Goal: Task Accomplishment & Management: Manage account settings

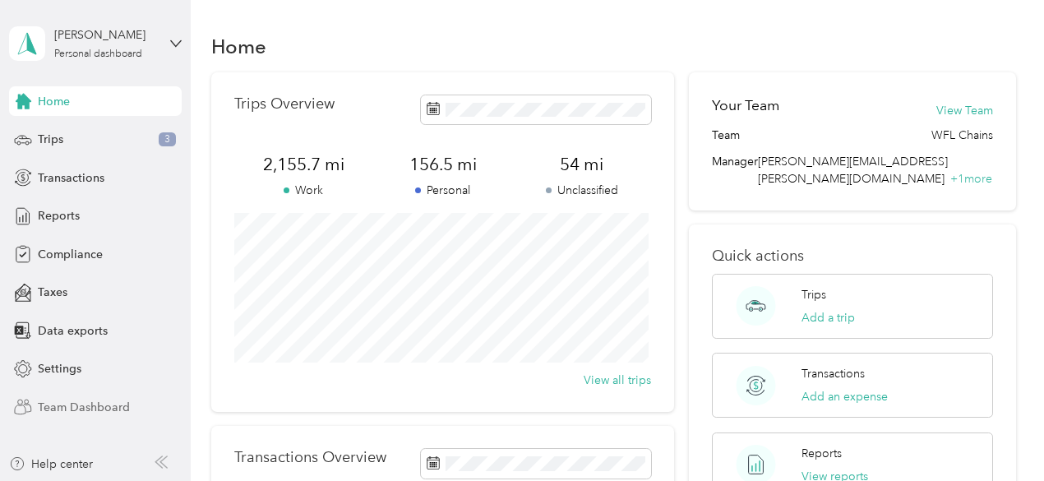
click at [88, 403] on span "Team Dashboard" at bounding box center [84, 407] width 92 height 17
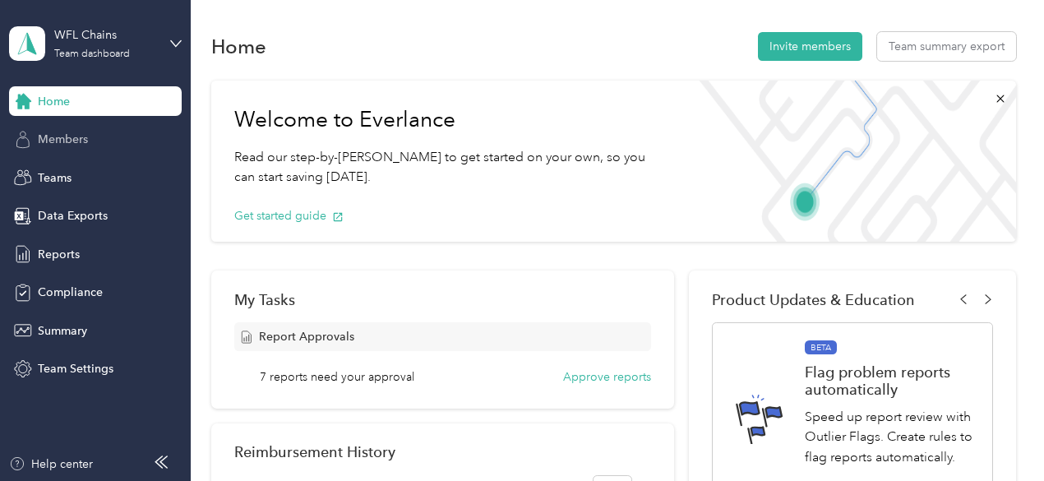
click at [67, 132] on span "Members" at bounding box center [63, 139] width 50 height 17
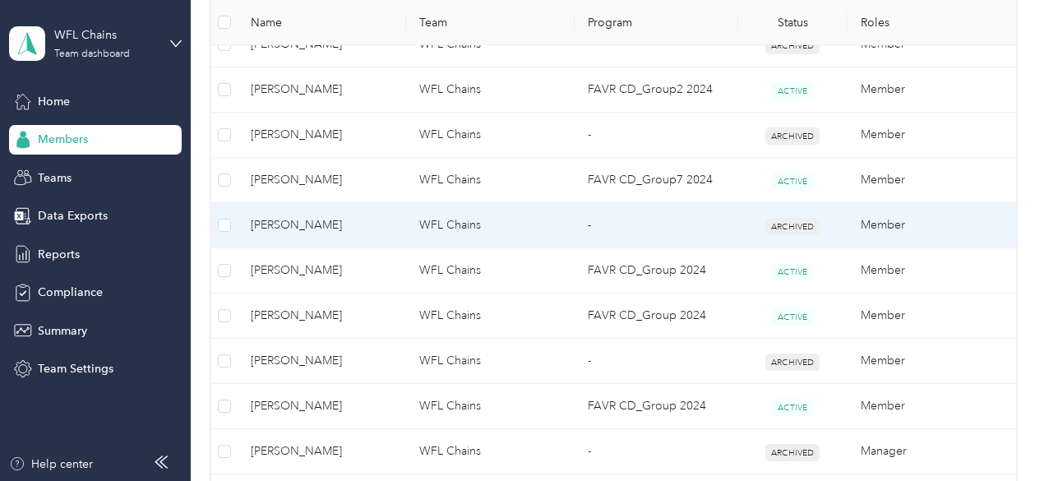
scroll to position [517, 0]
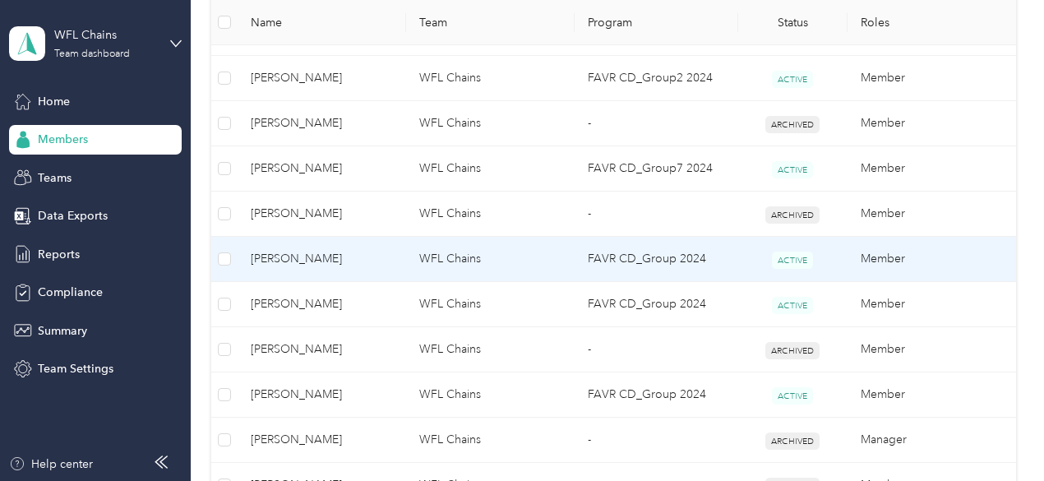
click at [275, 254] on span "[PERSON_NAME]" at bounding box center [322, 259] width 142 height 18
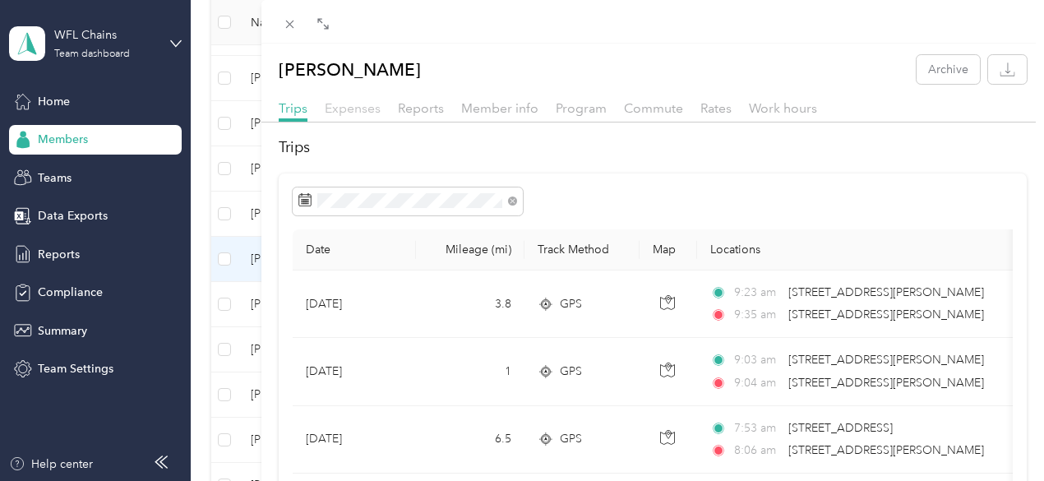
click at [381, 104] on span "Expenses" at bounding box center [353, 108] width 56 height 16
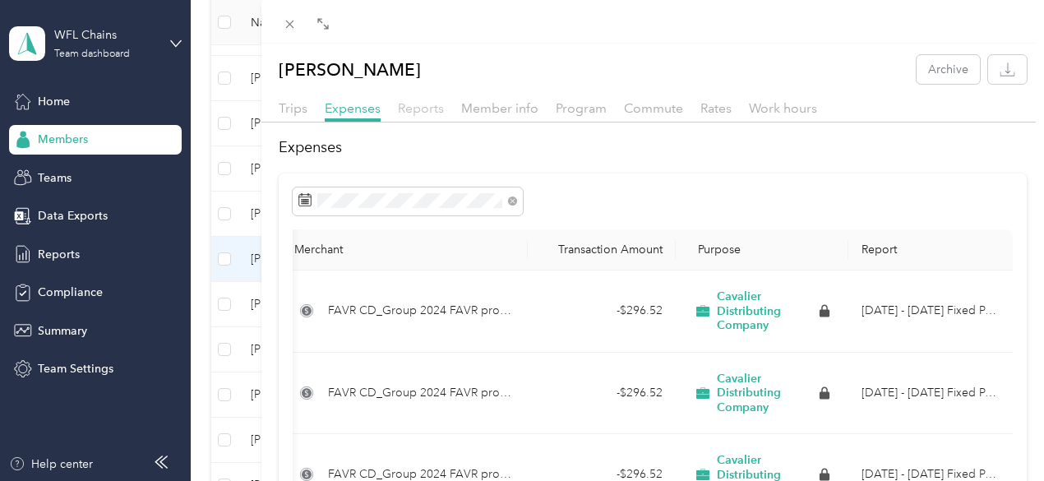
click at [444, 106] on span "Reports" at bounding box center [421, 108] width 46 height 16
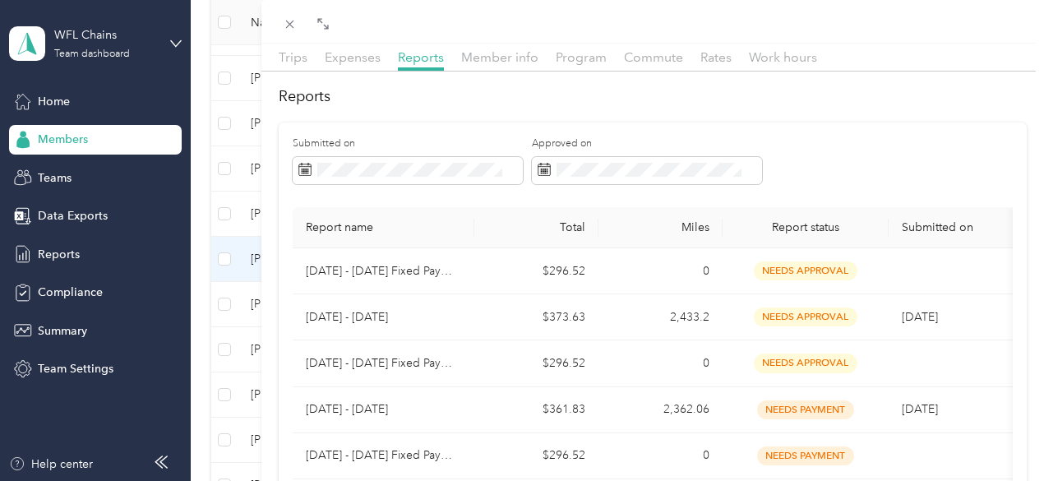
scroll to position [52, 0]
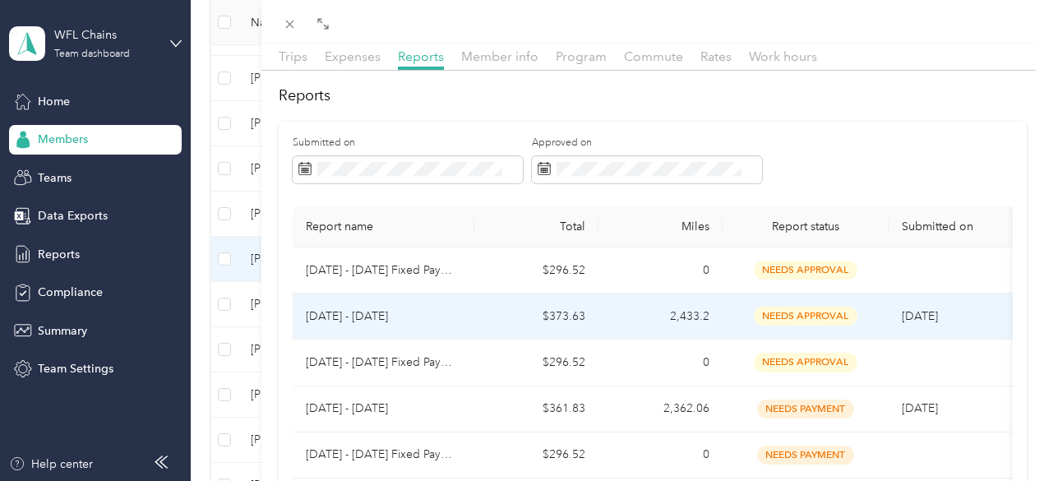
click at [461, 326] on p "[DATE] - [DATE]" at bounding box center [383, 317] width 155 height 18
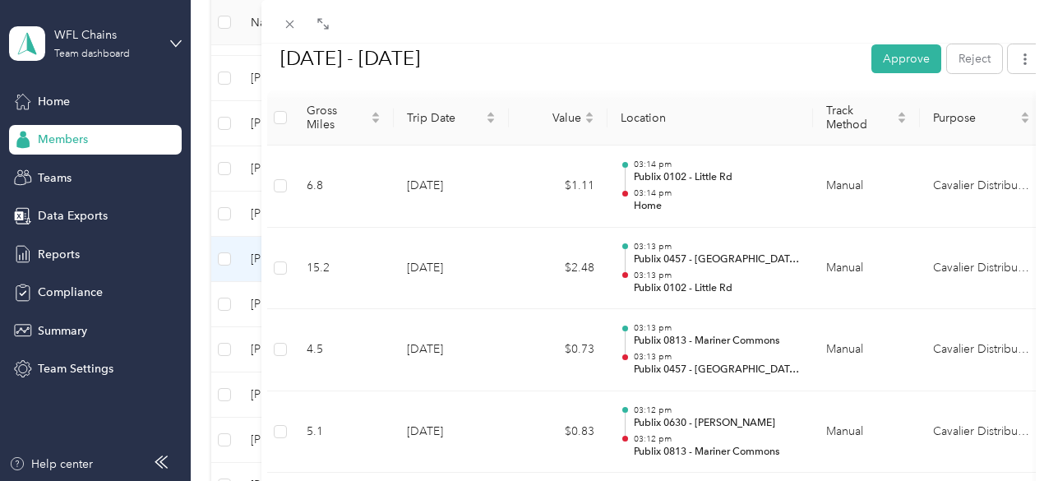
scroll to position [0, 0]
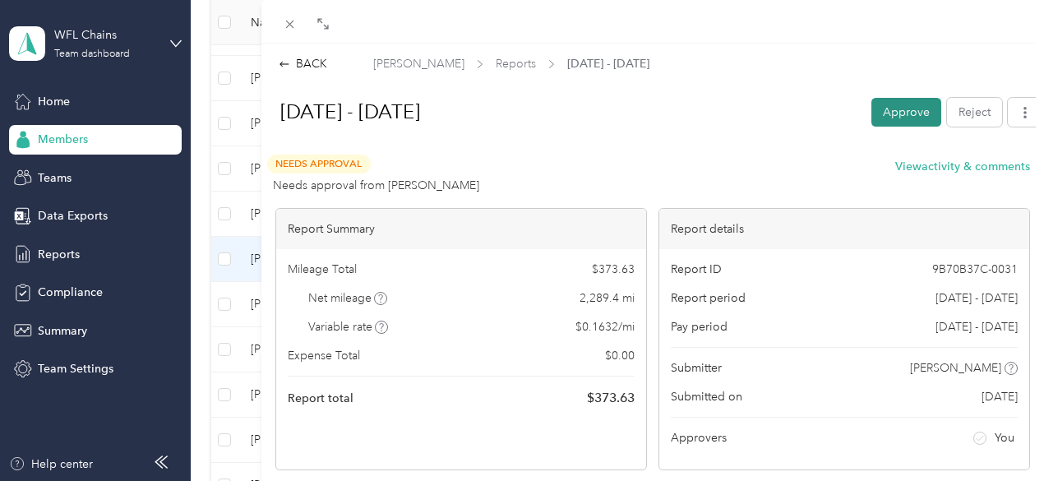
click at [893, 109] on button "Approve" at bounding box center [907, 112] width 70 height 29
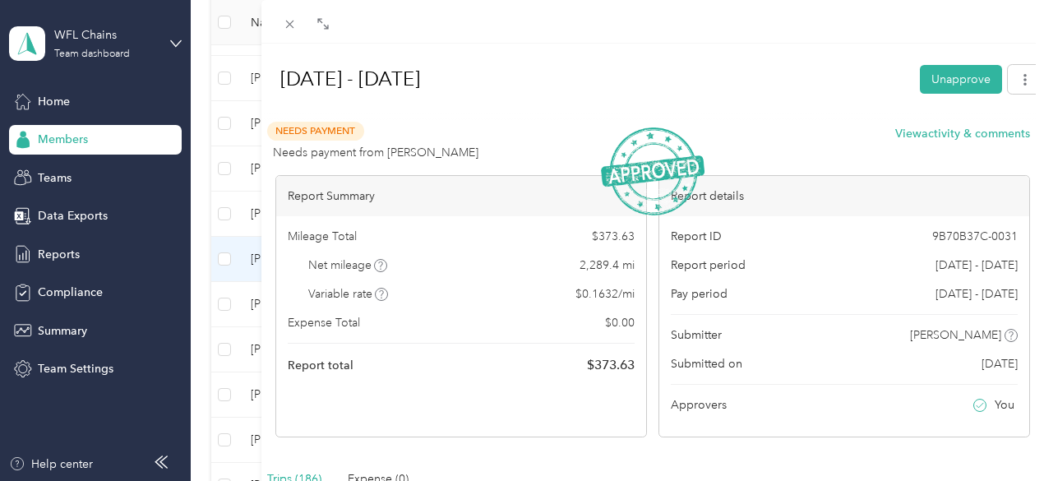
scroll to position [38, 0]
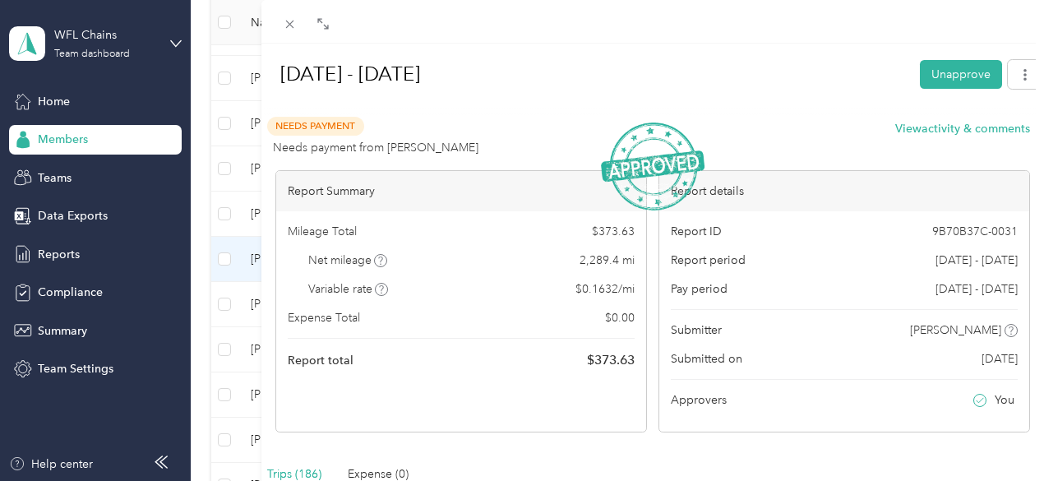
click at [723, 104] on div at bounding box center [653, 109] width 780 height 17
click at [295, 299] on div "BACK [PERSON_NAME] Reports [DATE] - [DATE] [DATE] - [DATE] Unapprove Needs Paym…" at bounding box center [522, 240] width 1044 height 481
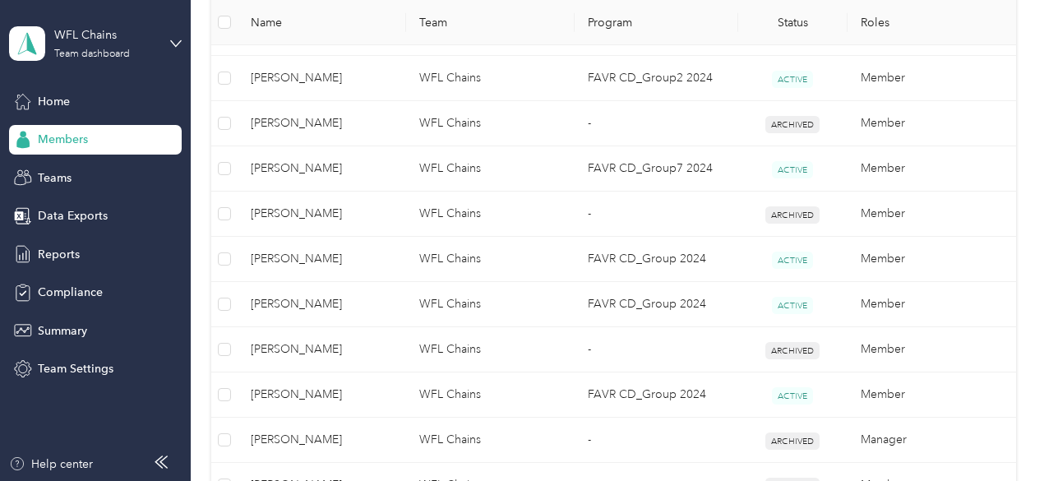
click at [295, 299] on div "BACK [PERSON_NAME] [DATE] - [DATE] Unapprove Needs Payment Needs payment from […" at bounding box center [641, 240] width 1044 height 481
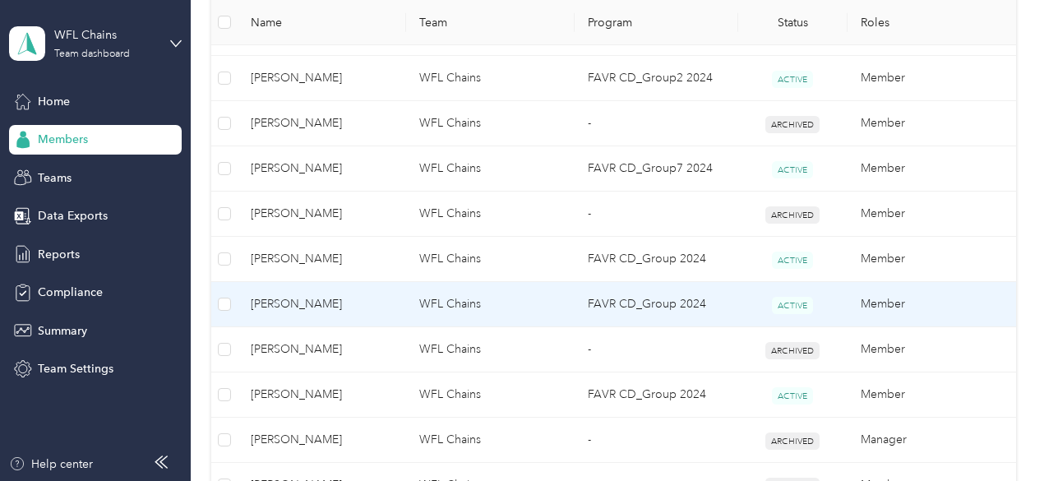
click at [296, 298] on span "[PERSON_NAME]" at bounding box center [322, 304] width 142 height 18
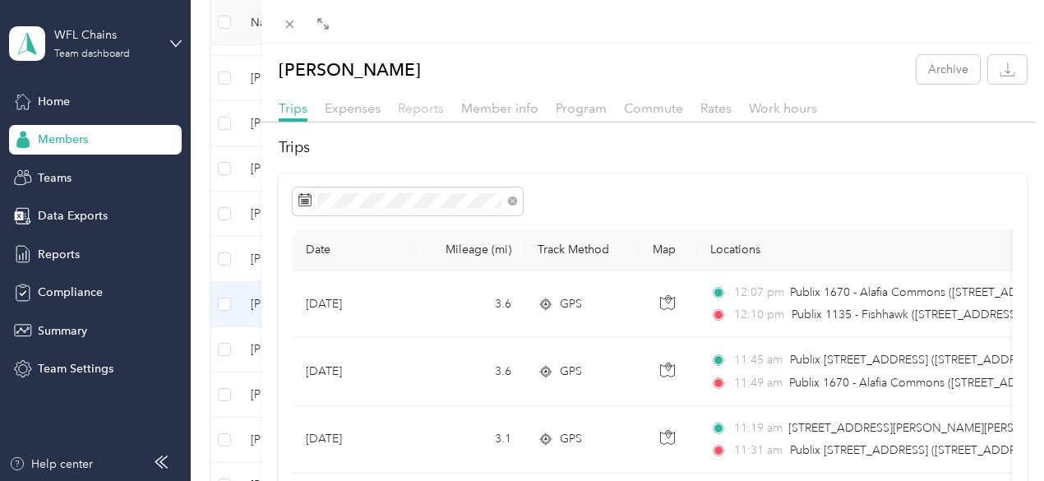
click at [444, 107] on span "Reports" at bounding box center [421, 108] width 46 height 16
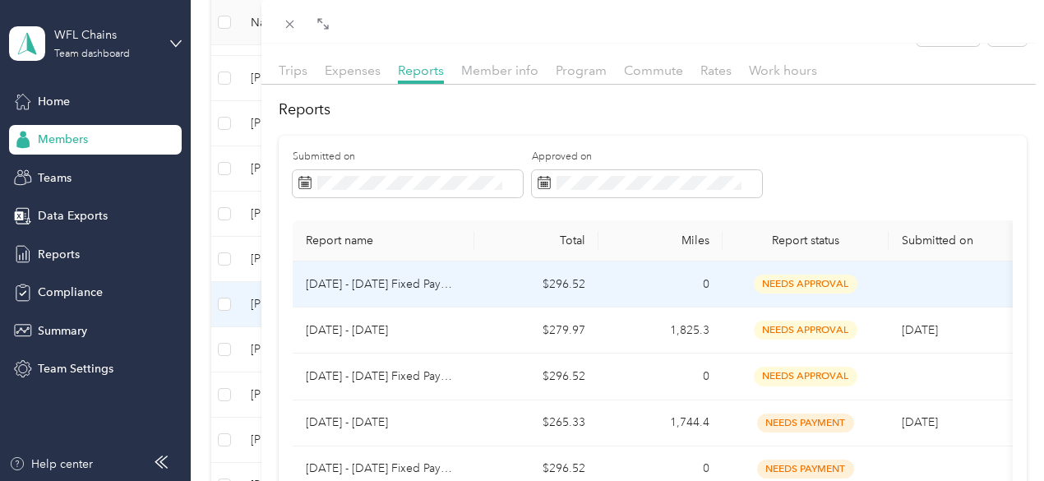
scroll to position [37, 0]
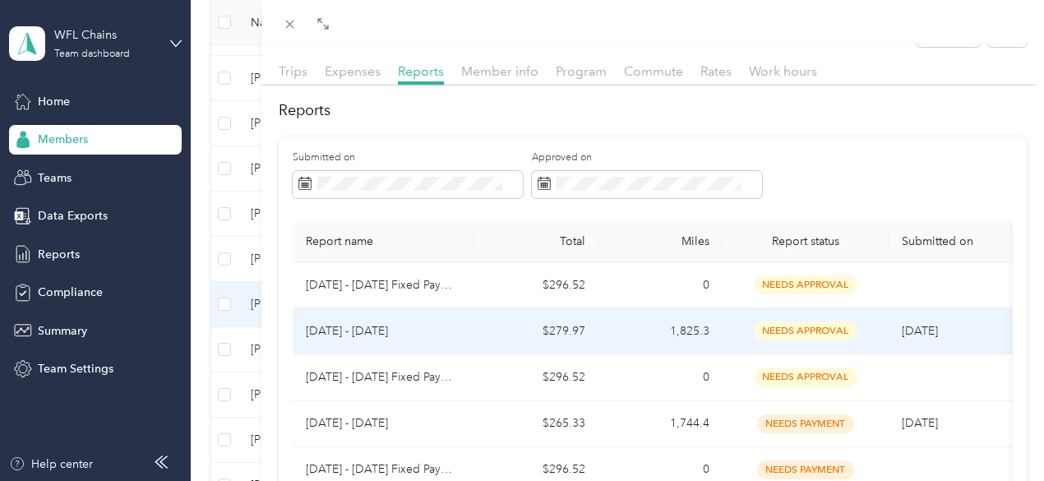
click at [461, 338] on p "[DATE] - [DATE]" at bounding box center [383, 331] width 155 height 18
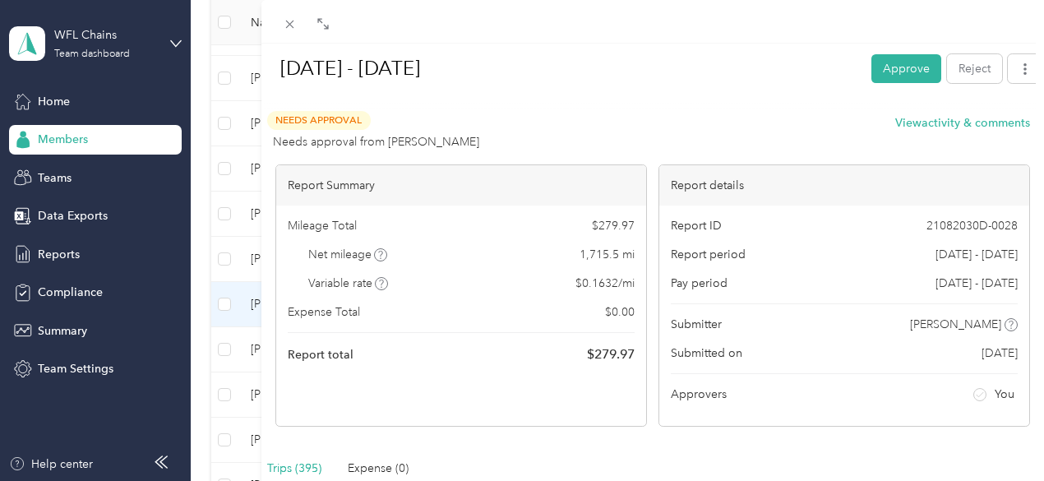
scroll to position [0, 0]
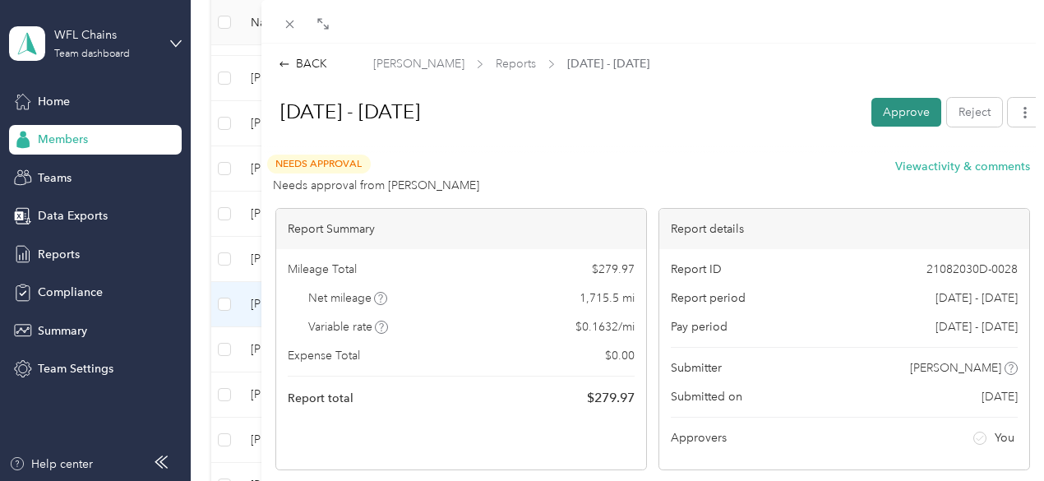
click at [901, 108] on button "Approve" at bounding box center [907, 112] width 70 height 29
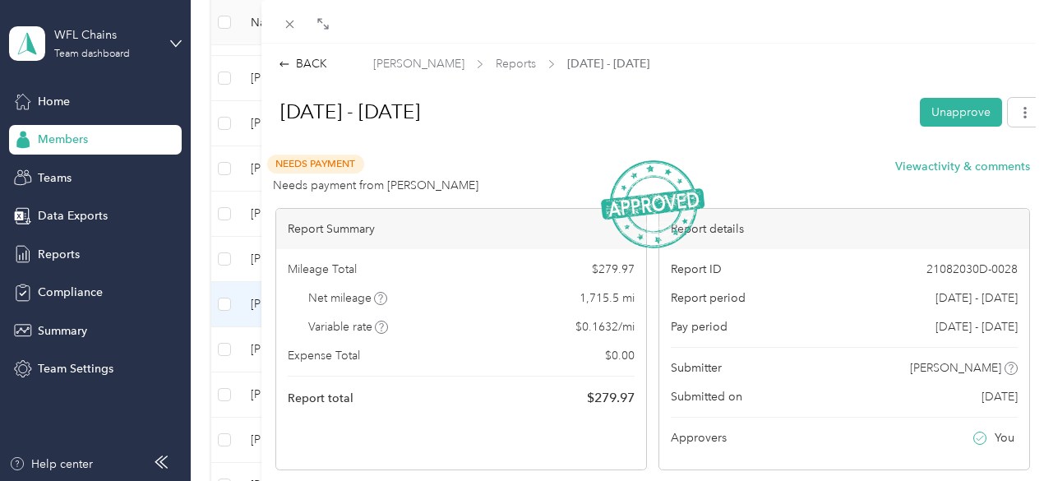
click at [291, 161] on div "BACK [PERSON_NAME] Reports [DATE] - [DATE] [DATE] - [DATE] Unapprove Needs Paym…" at bounding box center [522, 240] width 1044 height 481
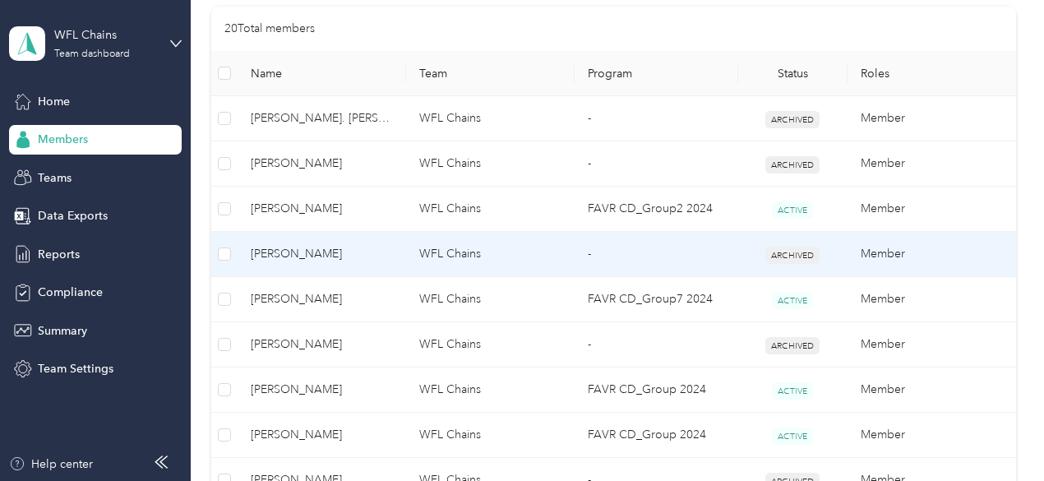
scroll to position [386, 0]
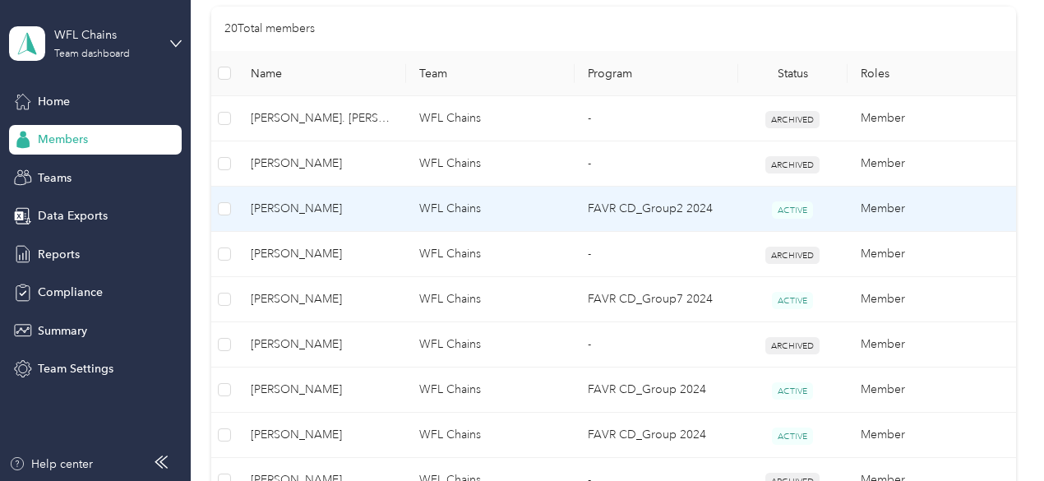
click at [299, 211] on span "[PERSON_NAME]" at bounding box center [322, 209] width 142 height 18
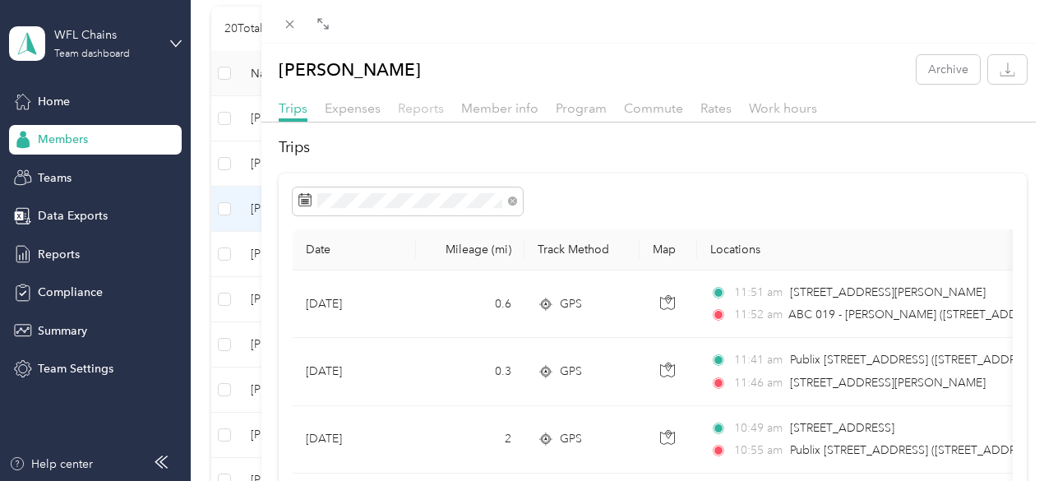
click at [444, 110] on span "Reports" at bounding box center [421, 108] width 46 height 16
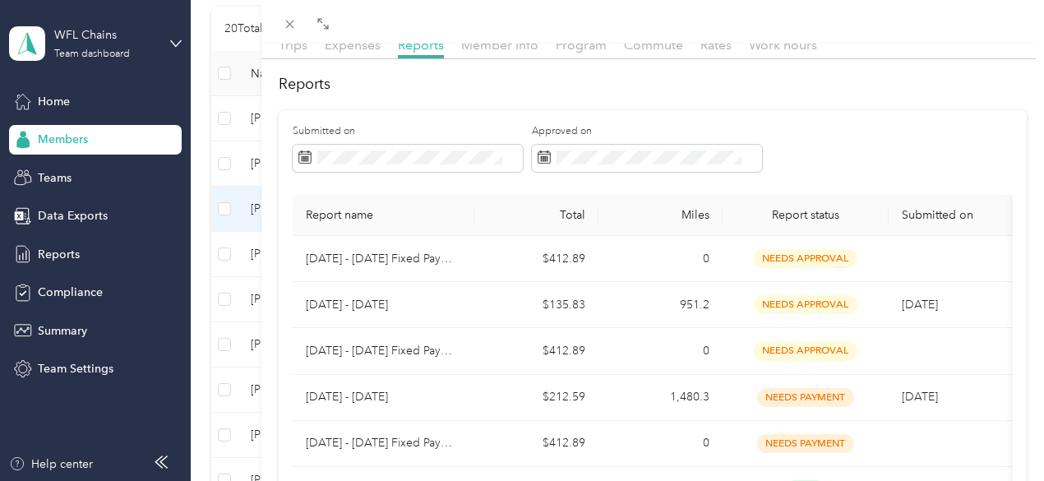
scroll to position [62, 0]
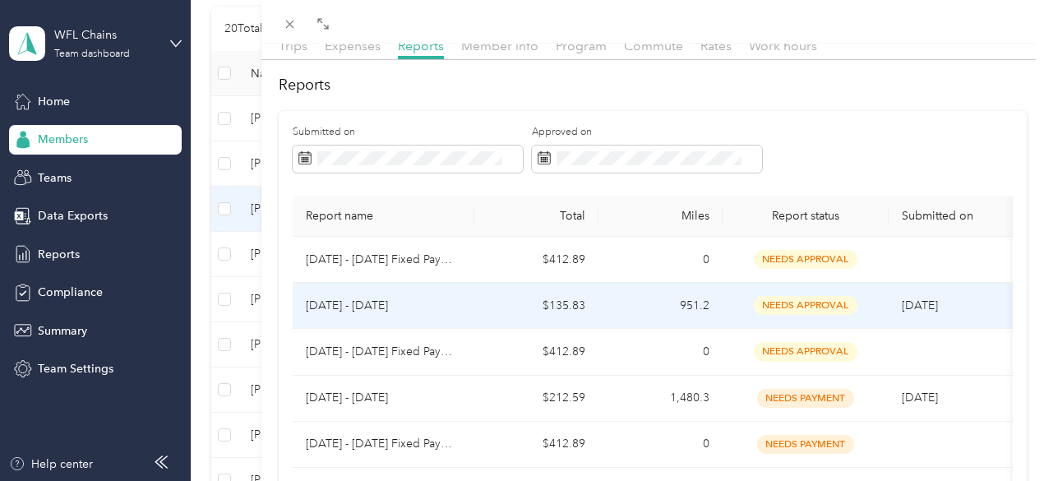
click at [461, 315] on p "[DATE] - [DATE]" at bounding box center [383, 306] width 155 height 18
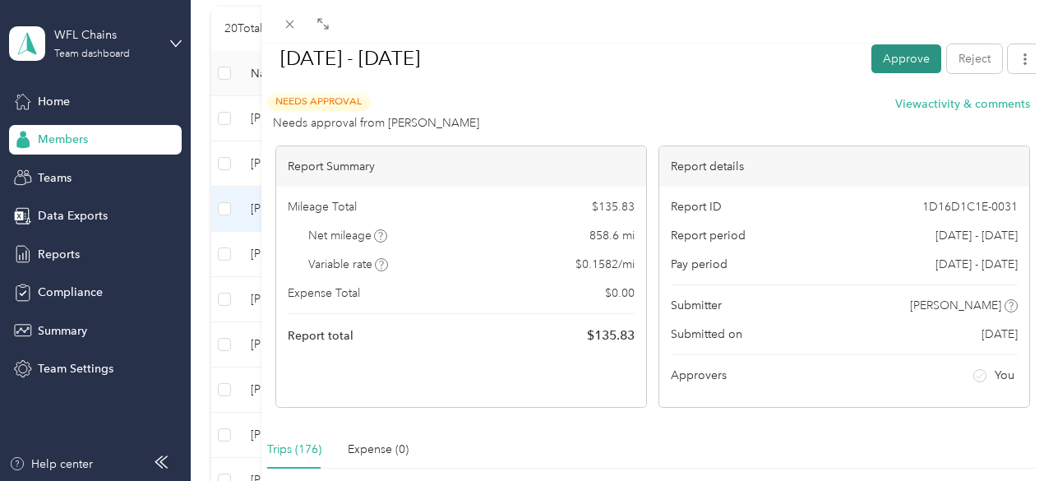
click at [880, 60] on button "Approve" at bounding box center [907, 58] width 70 height 29
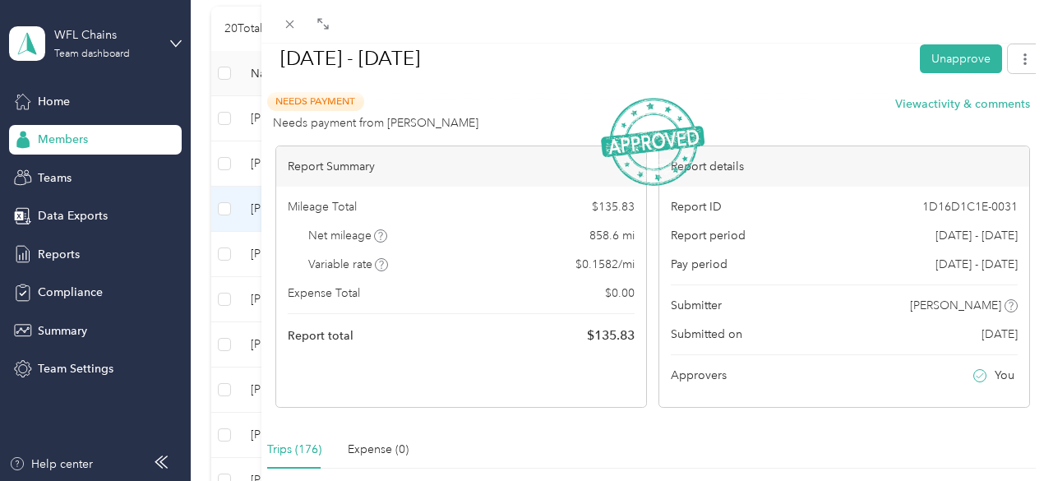
click at [308, 206] on div "BACK [PERSON_NAME] Reports [DATE] - [DATE] [DATE] - [DATE] Unapprove Needs Paym…" at bounding box center [522, 240] width 1044 height 481
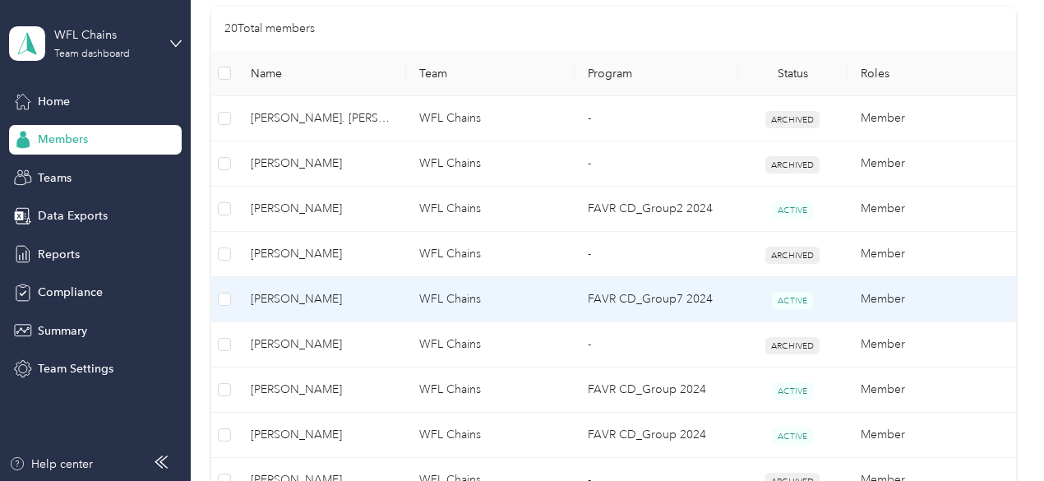
click at [298, 296] on span "[PERSON_NAME]" at bounding box center [322, 299] width 142 height 18
click at [298, 480] on div "Drag to resize Click to close Loading member data" at bounding box center [518, 481] width 1036 height 0
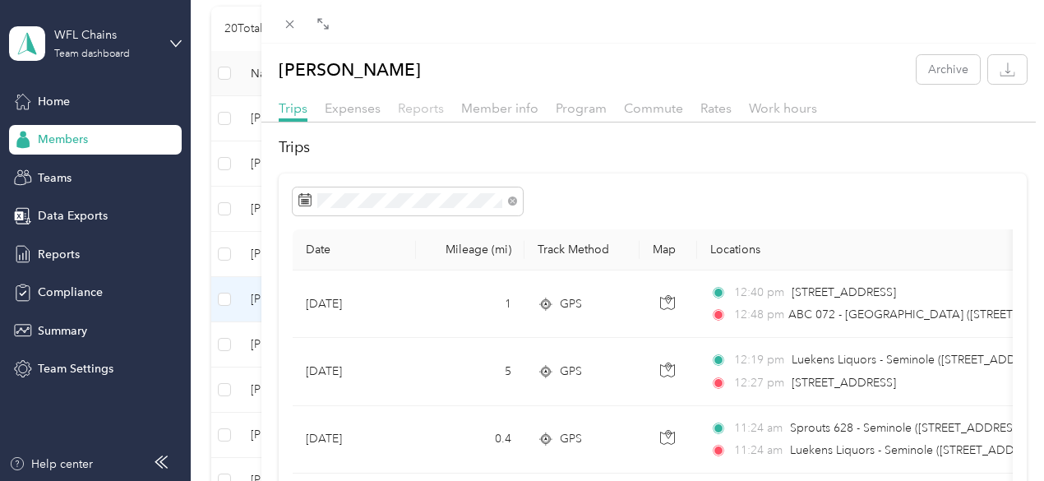
click at [444, 108] on span "Reports" at bounding box center [421, 108] width 46 height 16
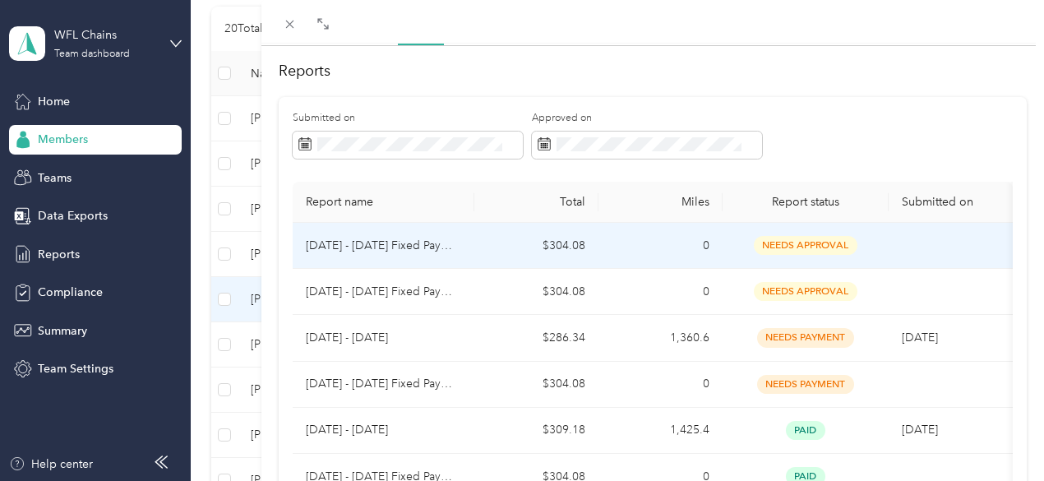
scroll to position [77, 0]
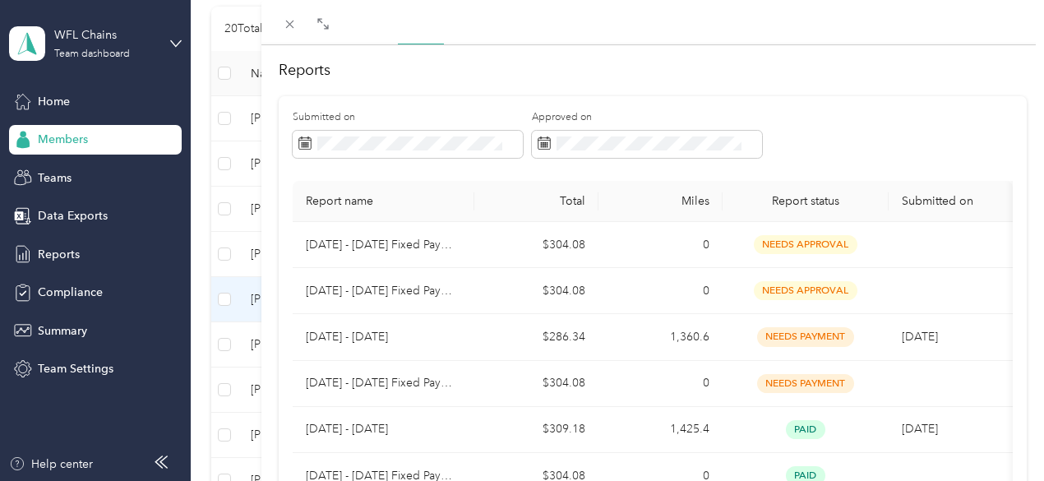
click at [301, 386] on div "[PERSON_NAME] Archive Trips Expenses Reports Member info Program Commute Rates …" at bounding box center [522, 240] width 1044 height 481
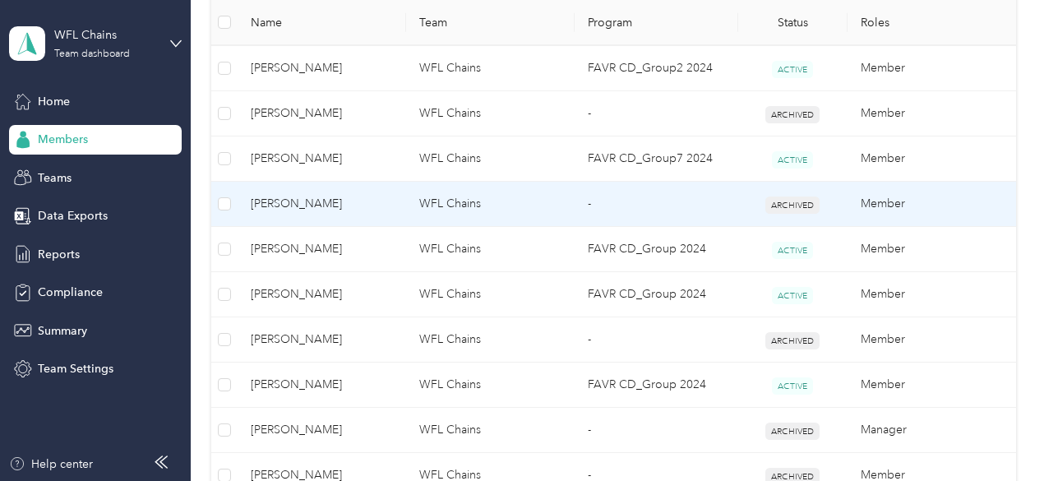
scroll to position [526, 0]
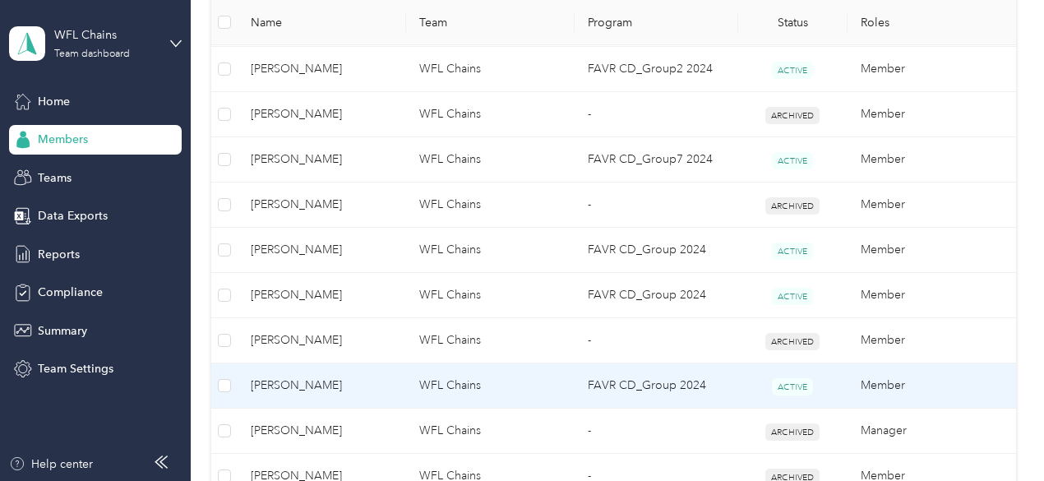
click at [299, 382] on span "[PERSON_NAME]" at bounding box center [322, 386] width 142 height 18
click at [299, 480] on div at bounding box center [518, 481] width 1036 height 0
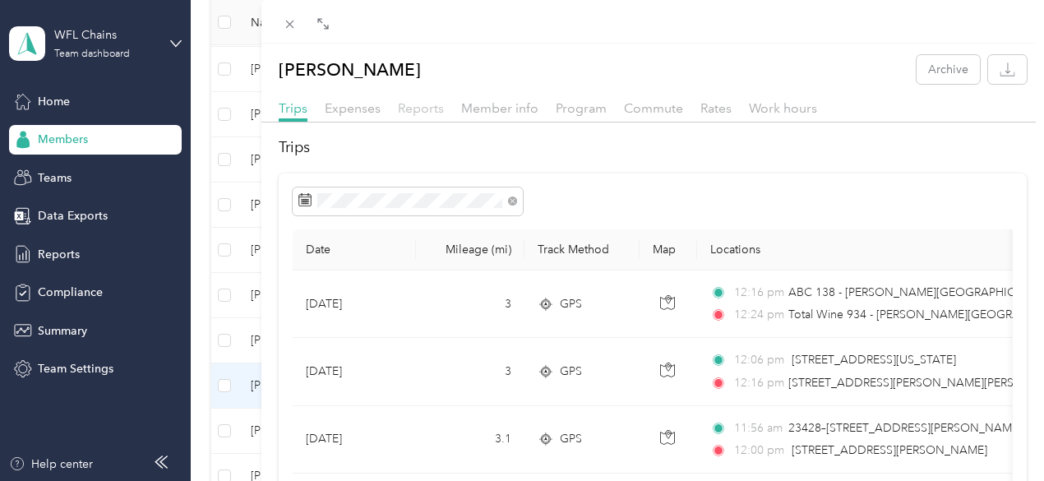
click at [444, 108] on span "Reports" at bounding box center [421, 108] width 46 height 16
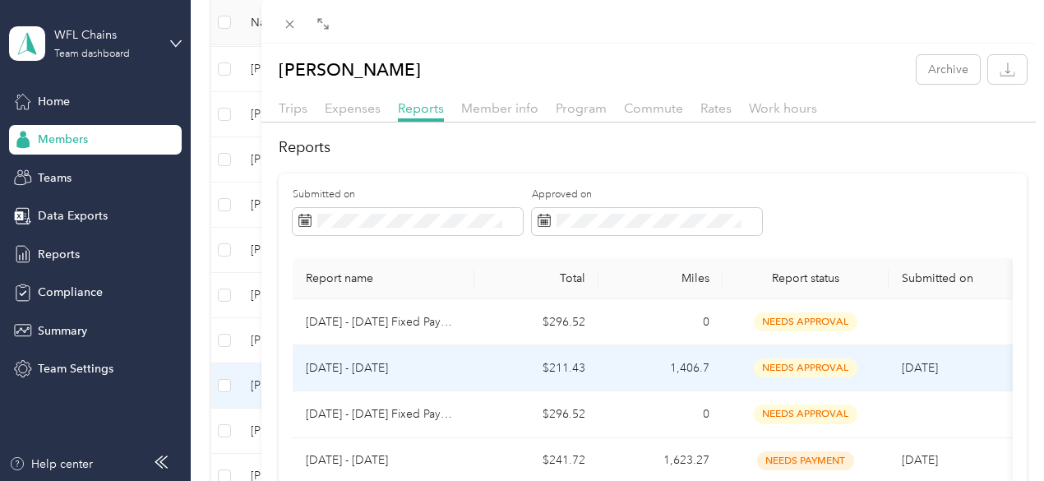
click at [461, 377] on p "[DATE] - [DATE]" at bounding box center [383, 368] width 155 height 18
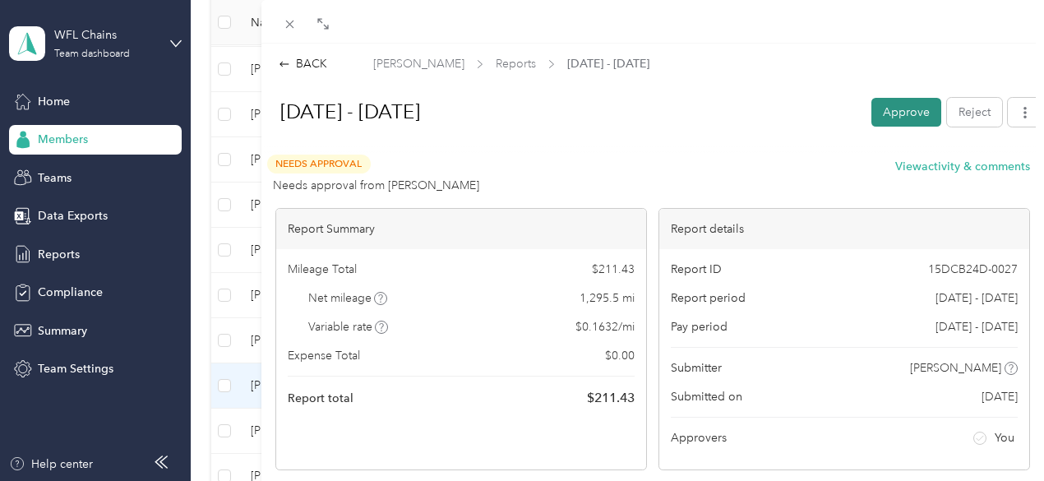
click at [886, 109] on button "Approve" at bounding box center [907, 112] width 70 height 29
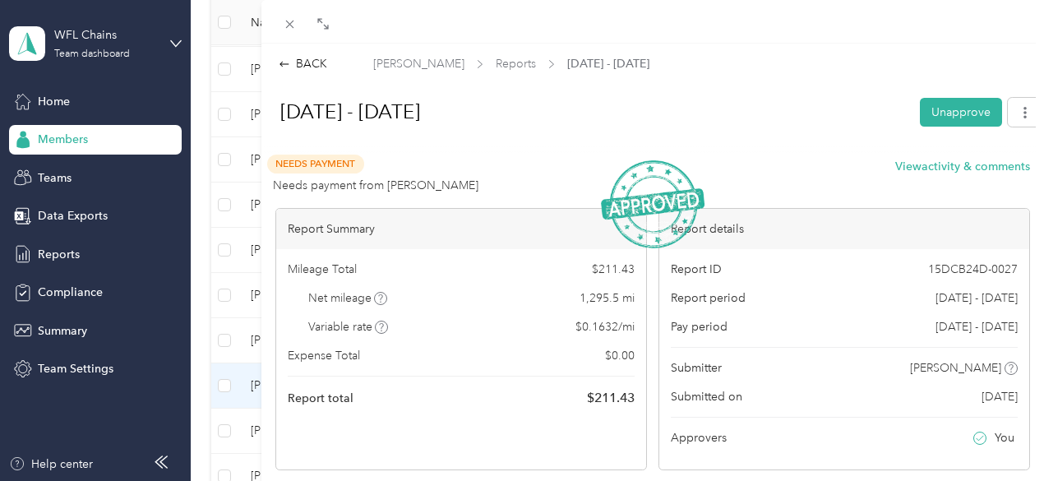
click at [331, 336] on div "BACK [PERSON_NAME] Reports [DATE] - [DATE] [DATE] - [DATE] Unapprove Needs Paym…" at bounding box center [522, 240] width 1044 height 481
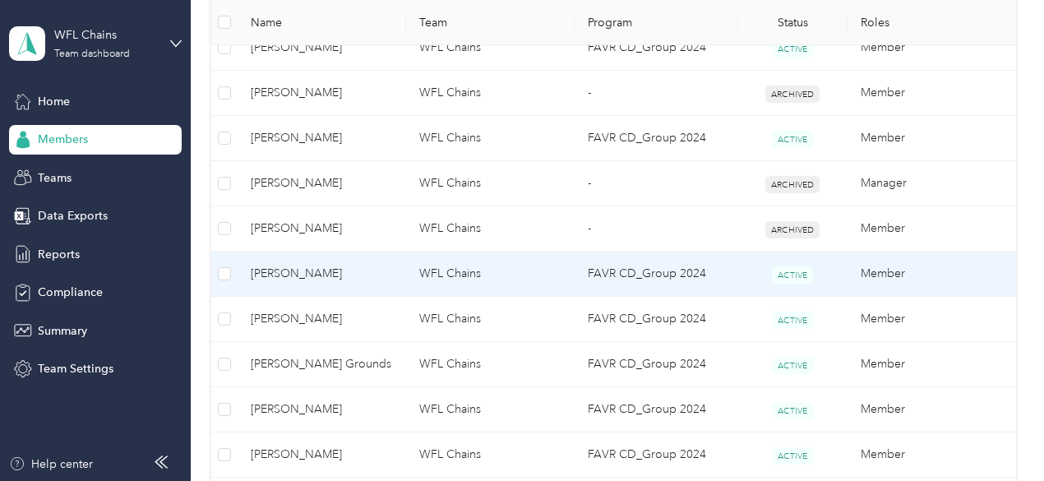
scroll to position [776, 0]
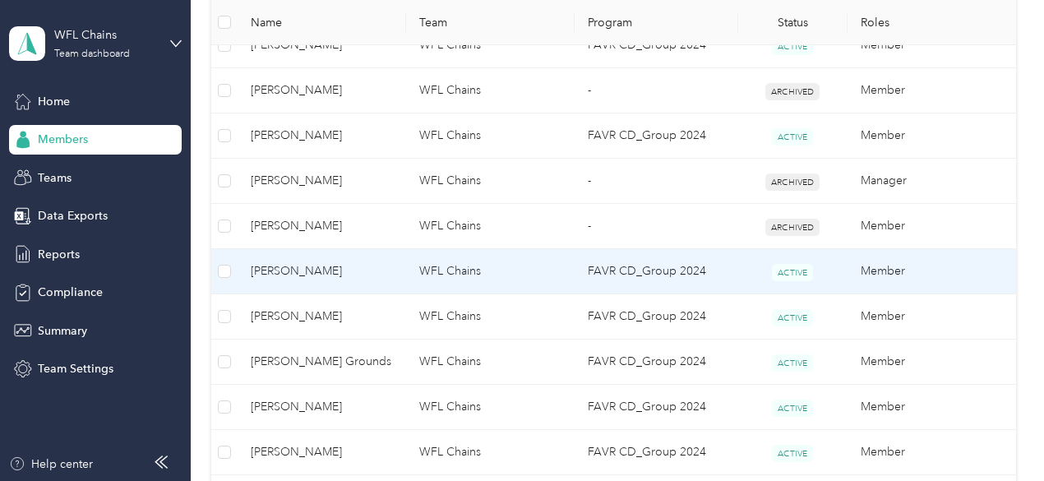
click at [313, 268] on span "[PERSON_NAME]" at bounding box center [322, 271] width 142 height 18
click at [313, 480] on div "Drag to resize Click to close Loading member data" at bounding box center [518, 481] width 1036 height 0
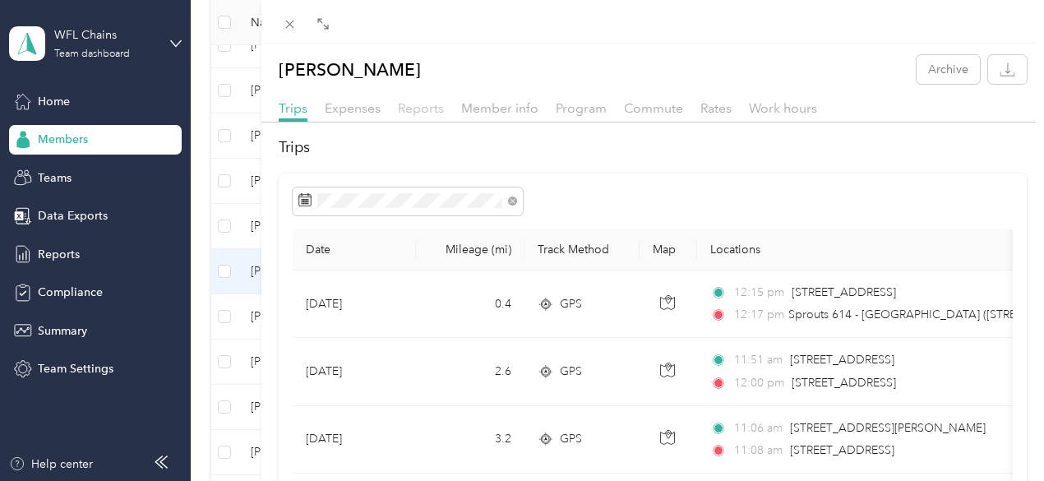
click at [444, 106] on span "Reports" at bounding box center [421, 108] width 46 height 16
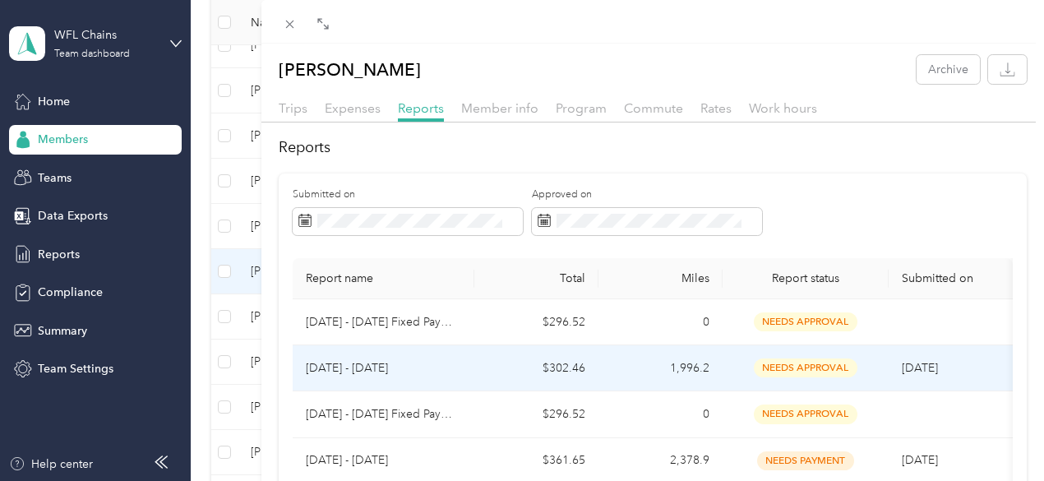
click at [461, 377] on p "[DATE] - [DATE]" at bounding box center [383, 368] width 155 height 18
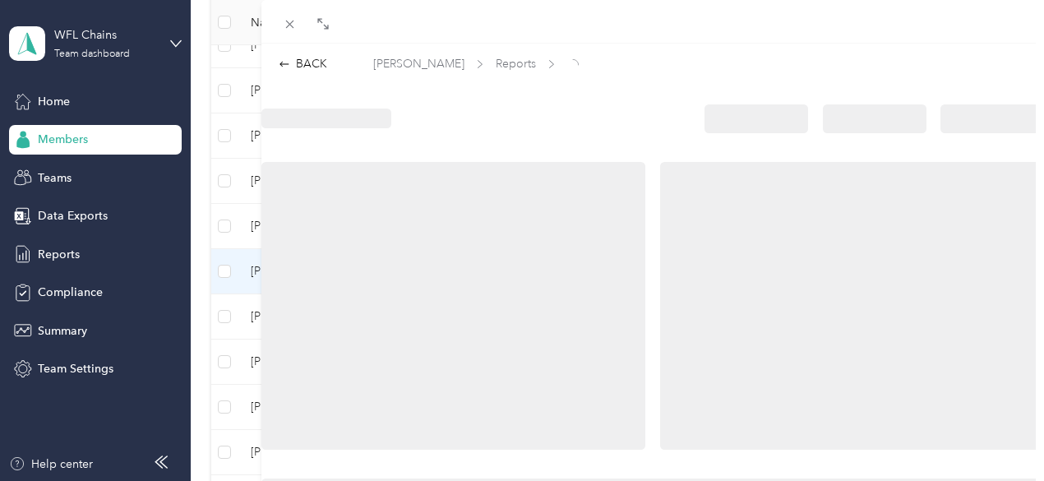
click at [618, 379] on div at bounding box center [453, 306] width 385 height 288
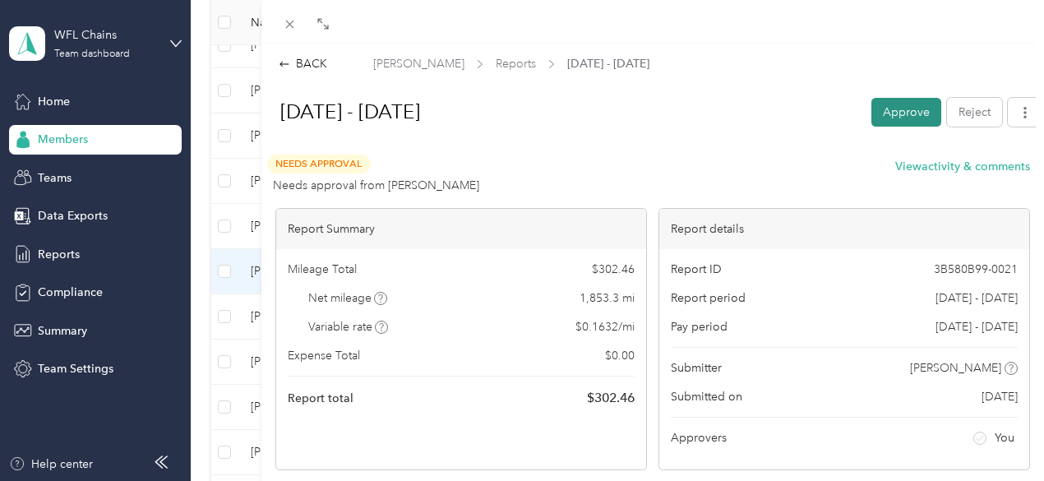
click at [890, 111] on button "Approve" at bounding box center [907, 112] width 70 height 29
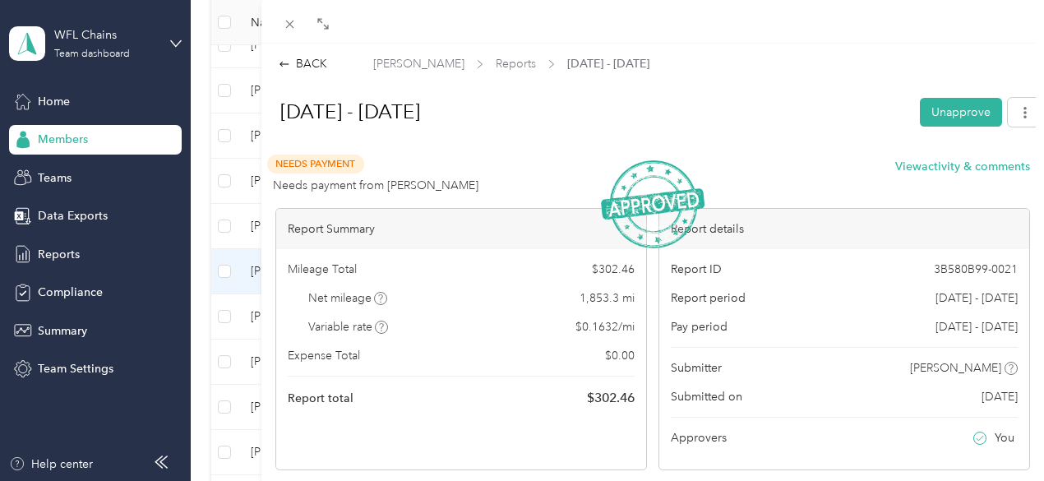
click at [311, 310] on div "BACK [PERSON_NAME] Reports [DATE] - [DATE] [DATE] - [DATE] Unapprove Needs Paym…" at bounding box center [522, 240] width 1044 height 481
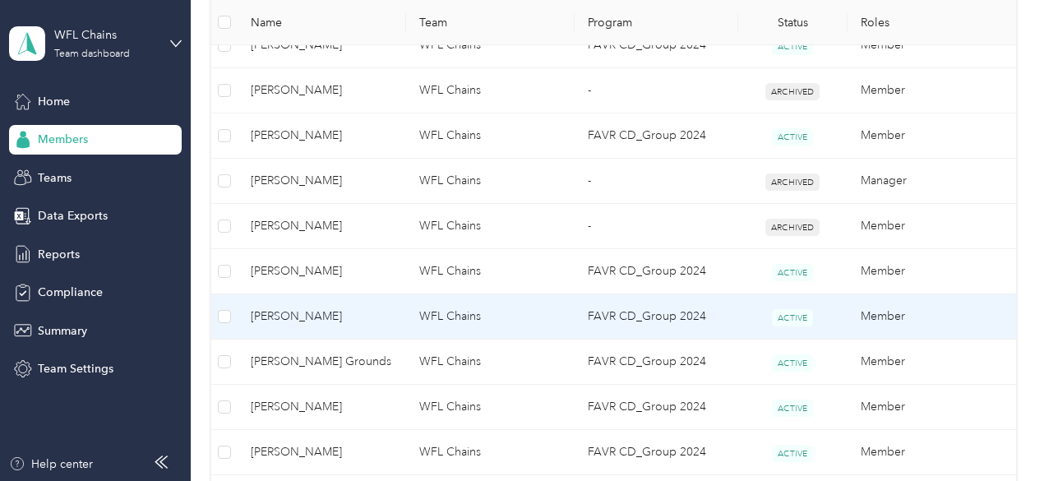
click at [311, 310] on span "[PERSON_NAME]" at bounding box center [322, 317] width 142 height 18
click at [311, 480] on div "Drag to resize Click to close Loading member data" at bounding box center [518, 481] width 1036 height 0
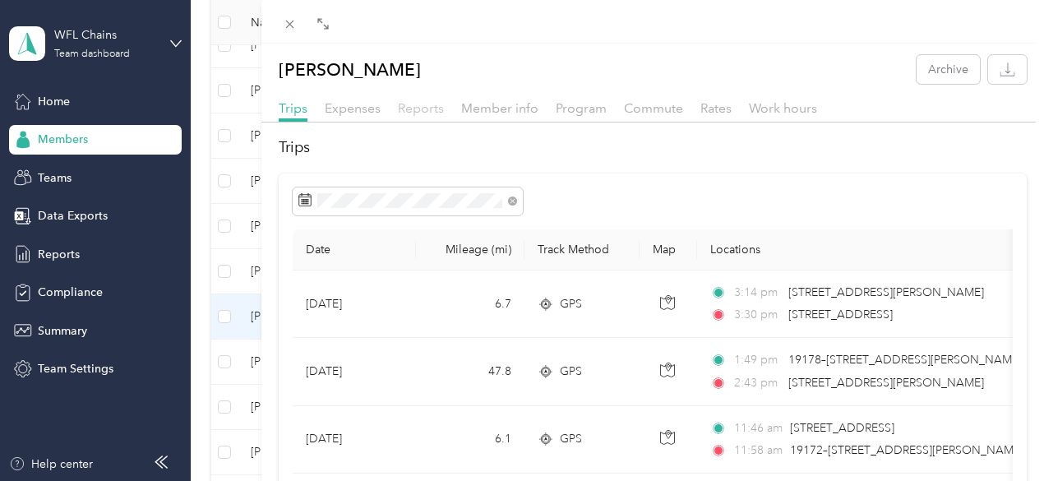
click at [444, 109] on span "Reports" at bounding box center [421, 108] width 46 height 16
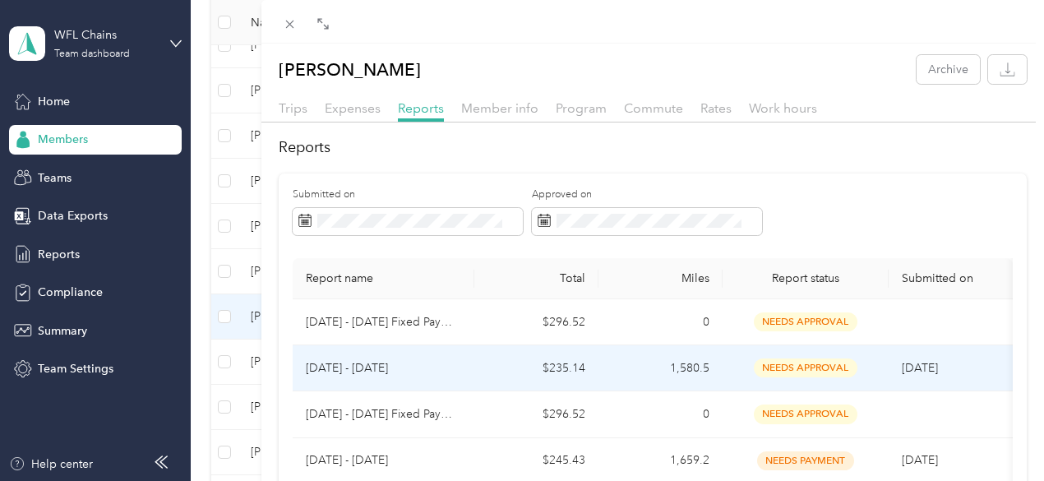
click at [461, 377] on p "[DATE] - [DATE]" at bounding box center [383, 368] width 155 height 18
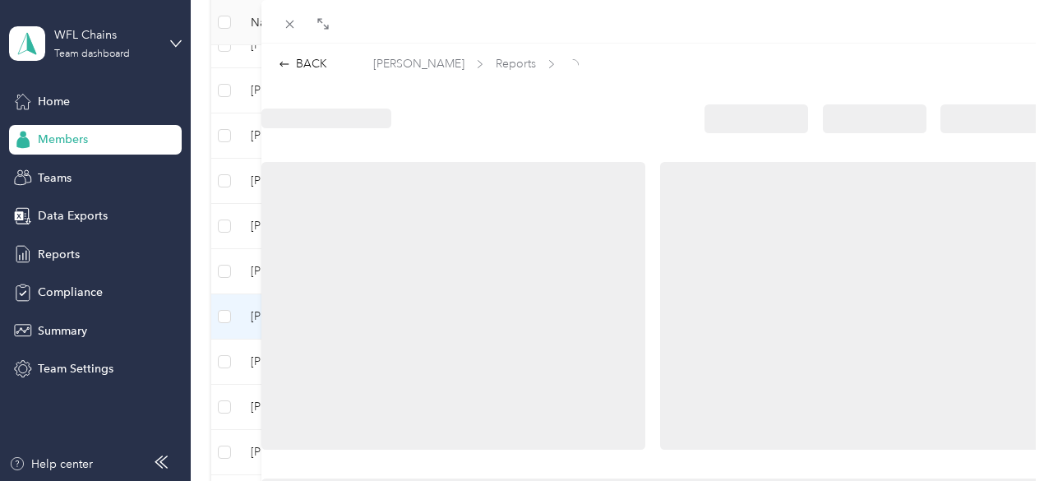
click at [636, 381] on div at bounding box center [453, 306] width 385 height 288
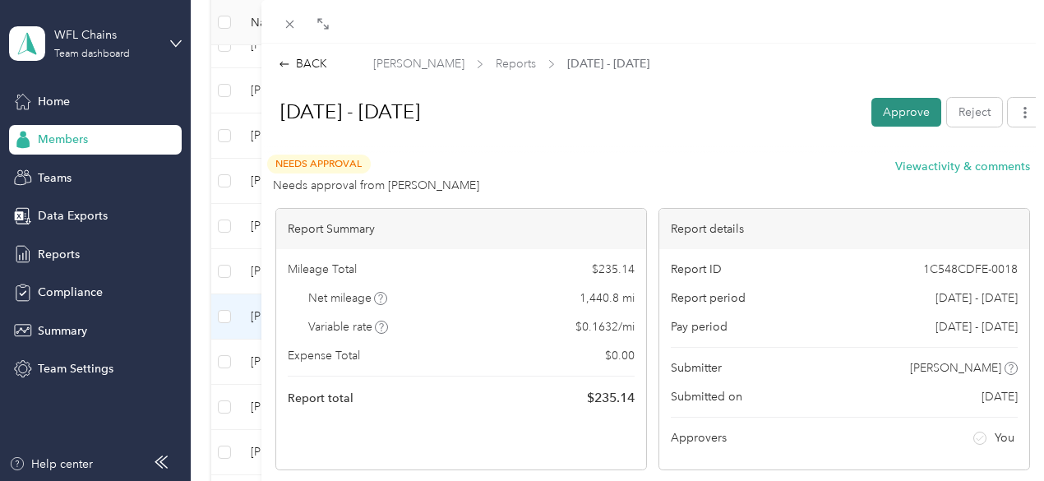
click at [886, 110] on button "Approve" at bounding box center [907, 112] width 70 height 29
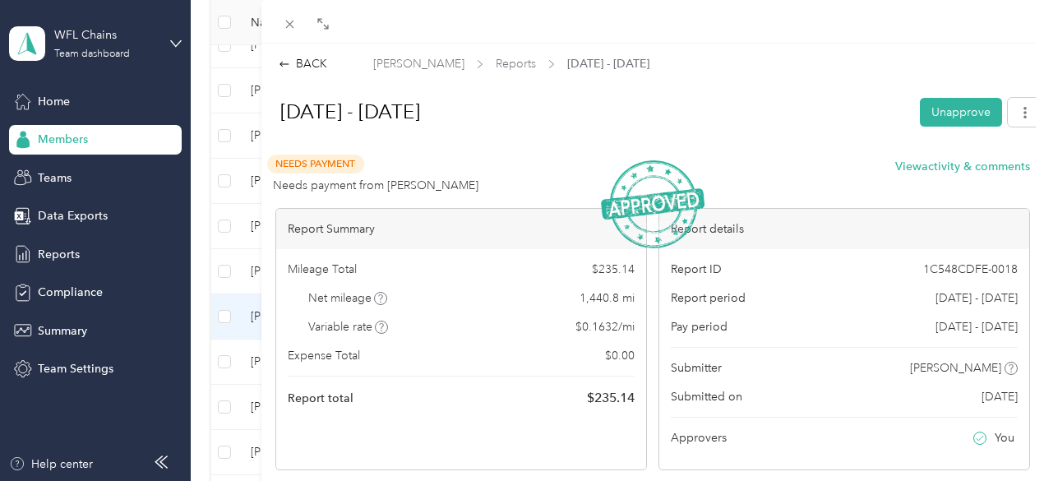
click at [338, 308] on div "BACK [PERSON_NAME] Reports [DATE] - [DATE] [DATE] - [DATE] Unapprove Needs Paym…" at bounding box center [522, 240] width 1044 height 481
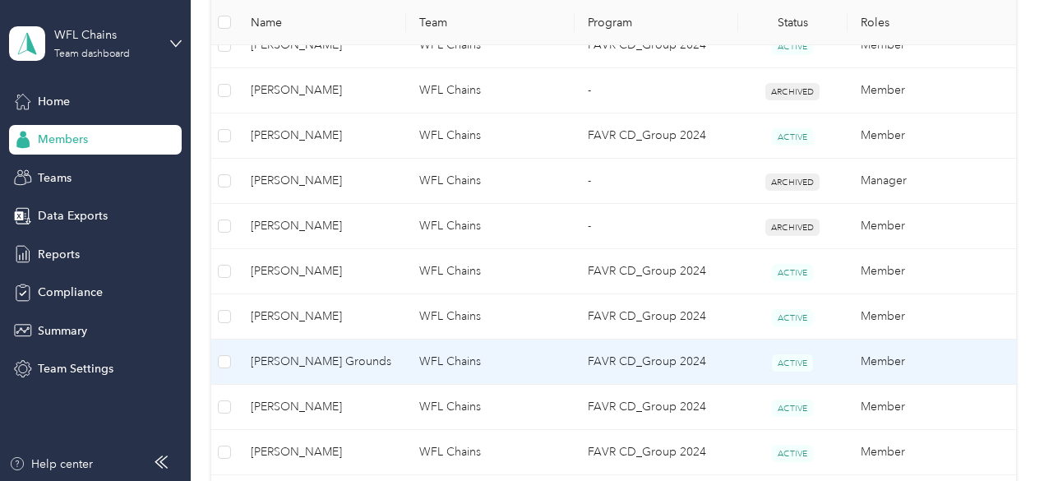
click at [312, 356] on span "[PERSON_NAME] Grounds" at bounding box center [322, 362] width 142 height 18
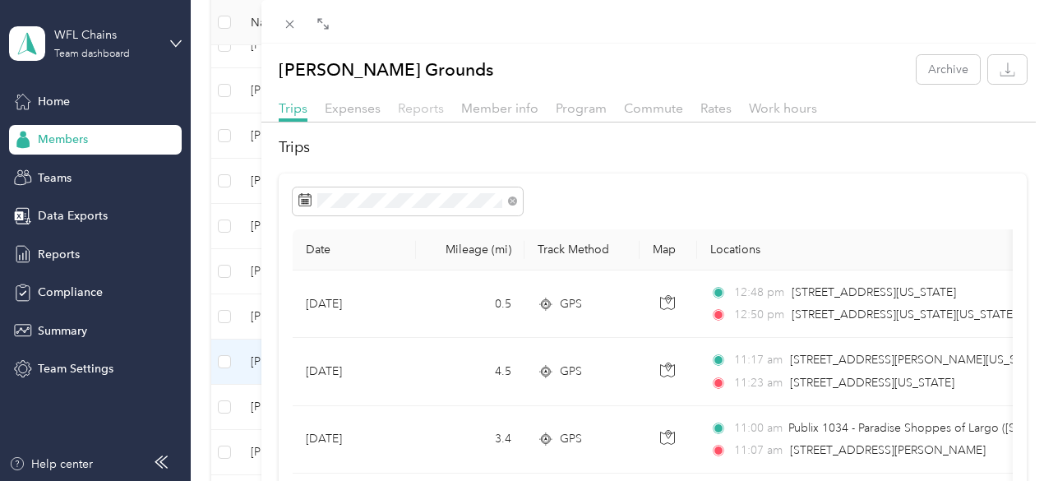
click at [444, 108] on span "Reports" at bounding box center [421, 108] width 46 height 16
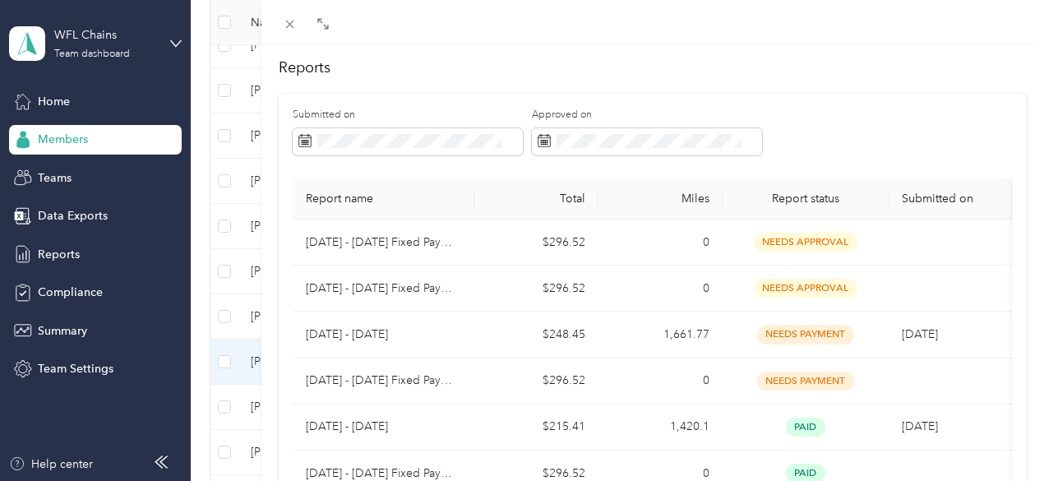
scroll to position [79, 0]
click at [296, 408] on div "[PERSON_NAME] Grounds Archive Trips Expenses Reports Member info Program Commut…" at bounding box center [522, 240] width 1044 height 481
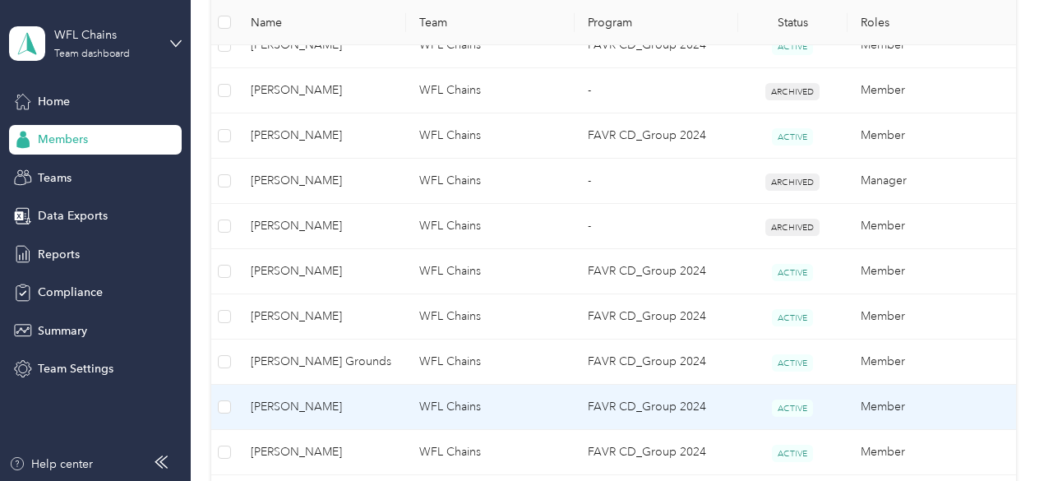
click at [298, 400] on span "[PERSON_NAME]" at bounding box center [322, 407] width 142 height 18
click at [298, 480] on div "Drag to resize Click to close Loading member data" at bounding box center [518, 481] width 1036 height 0
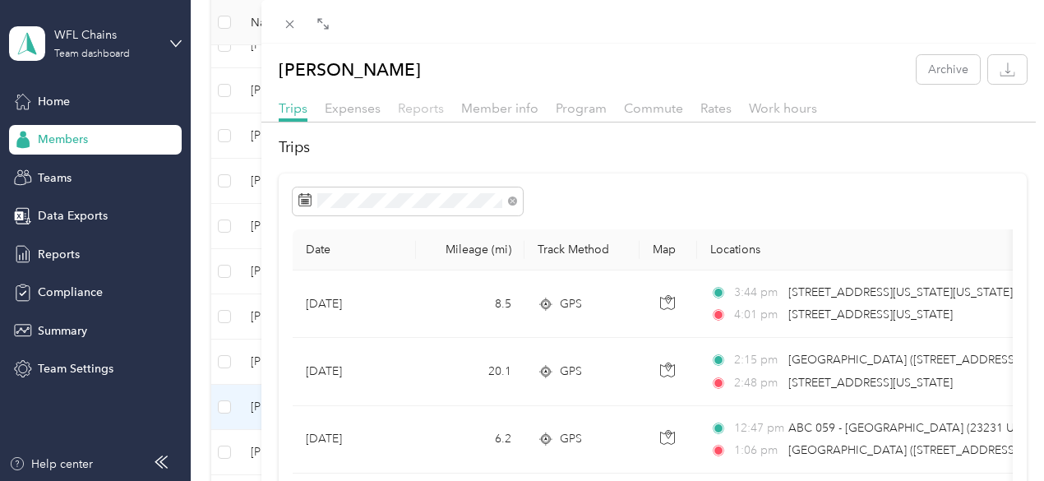
click at [444, 106] on span "Reports" at bounding box center [421, 108] width 46 height 16
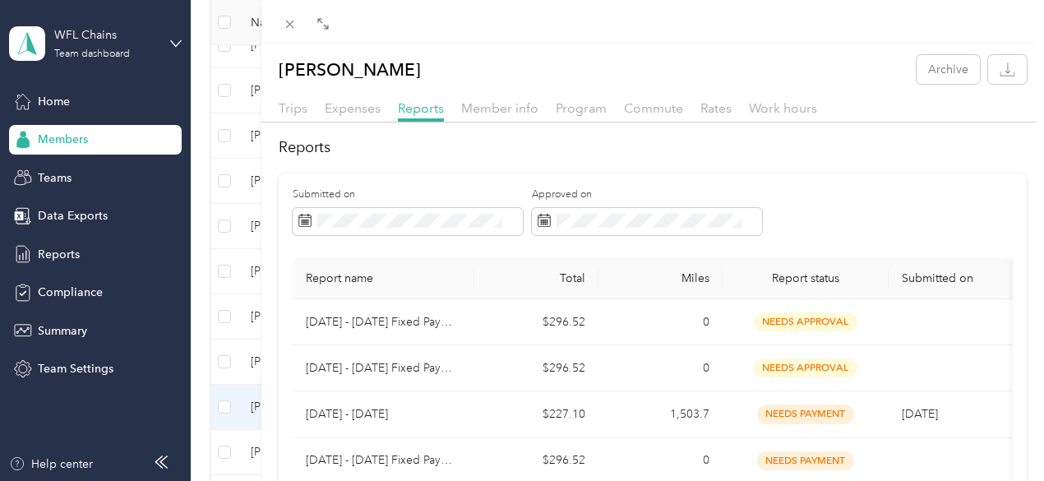
click at [333, 394] on div "[PERSON_NAME] Archive Trips Expenses Reports Member info Program Commute Rates …" at bounding box center [522, 240] width 1044 height 481
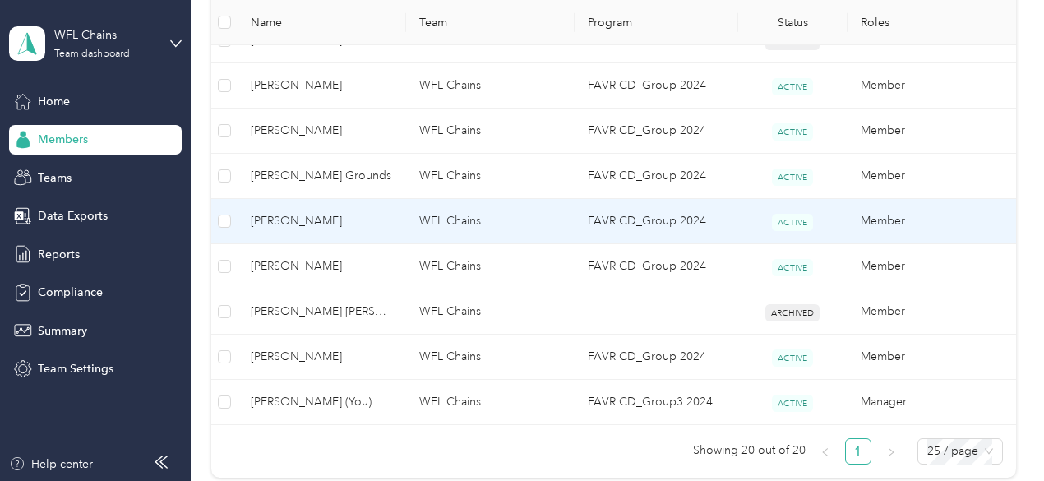
scroll to position [967, 0]
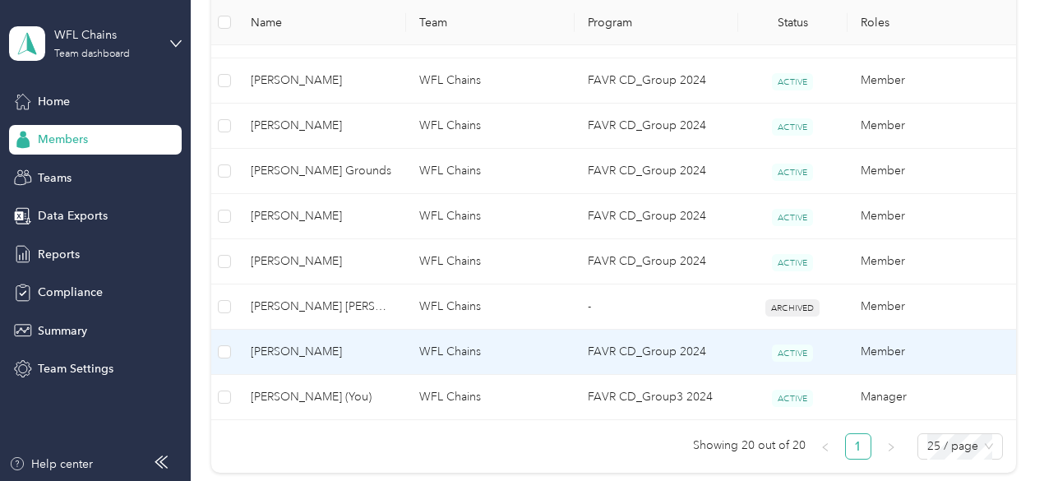
click at [314, 345] on span "[PERSON_NAME]" at bounding box center [322, 352] width 142 height 18
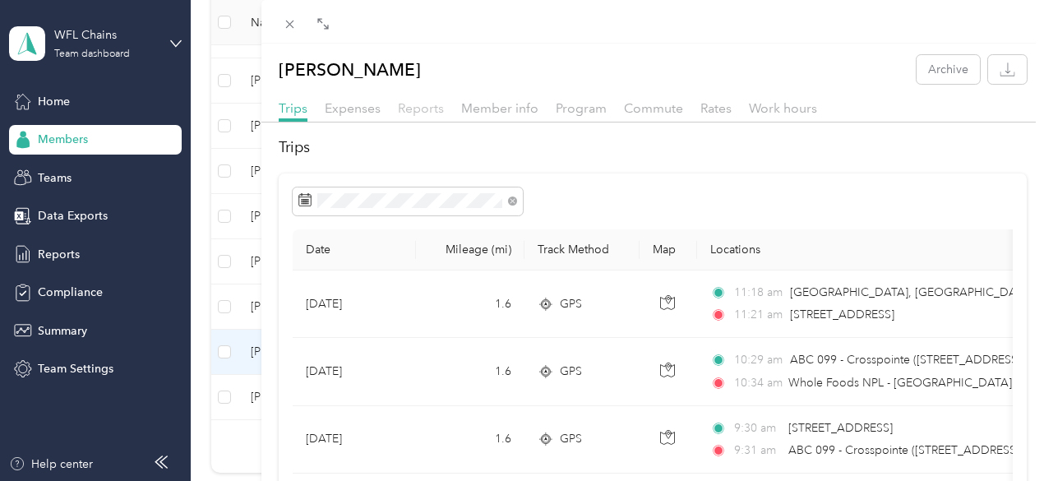
click at [444, 108] on span "Reports" at bounding box center [421, 108] width 46 height 16
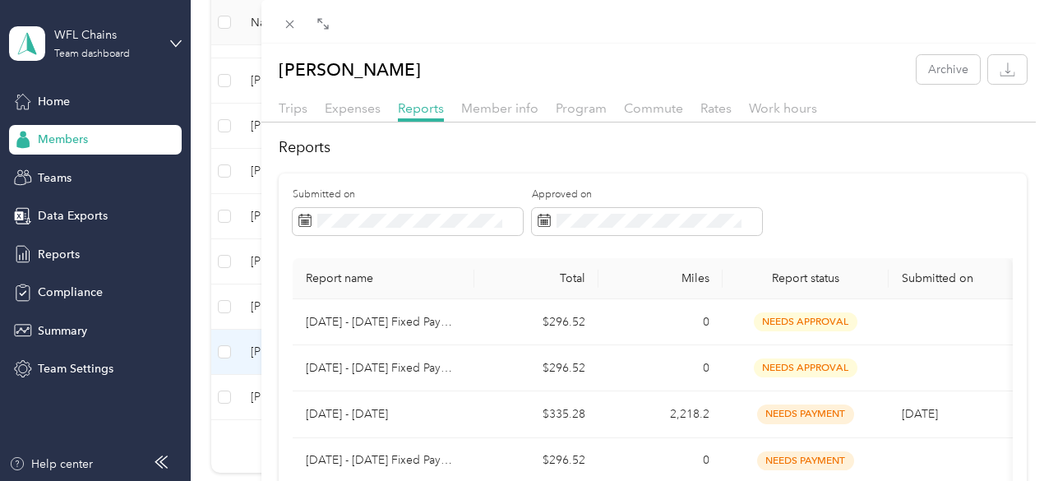
click at [368, 166] on div "[PERSON_NAME] Archive Trips Expenses Reports Member info Program Commute Rates …" at bounding box center [522, 240] width 1044 height 481
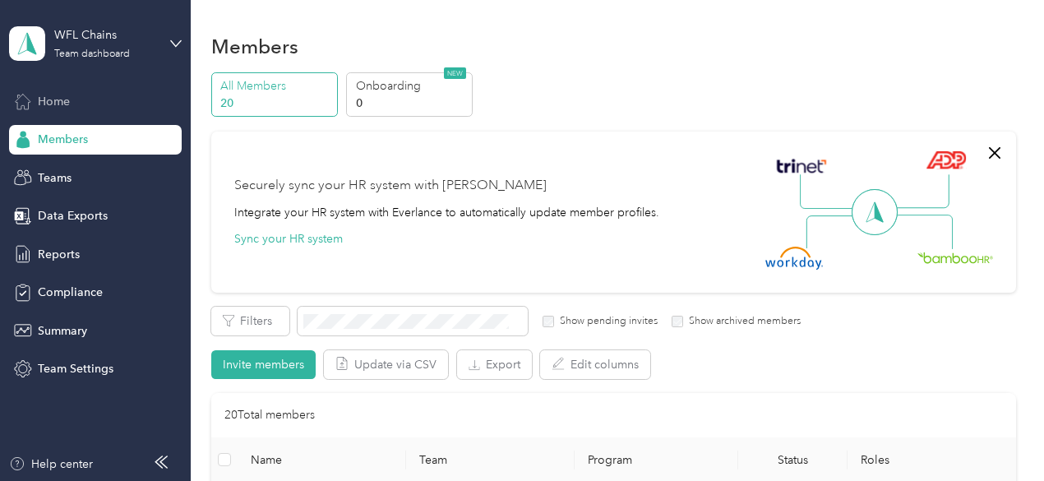
click at [58, 95] on span "Home" at bounding box center [54, 101] width 32 height 17
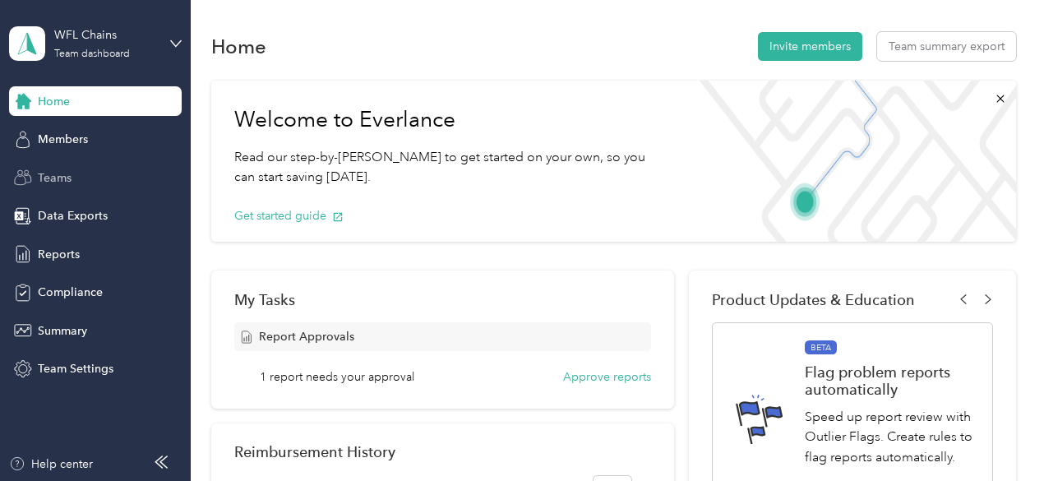
click at [53, 173] on span "Teams" at bounding box center [55, 177] width 34 height 17
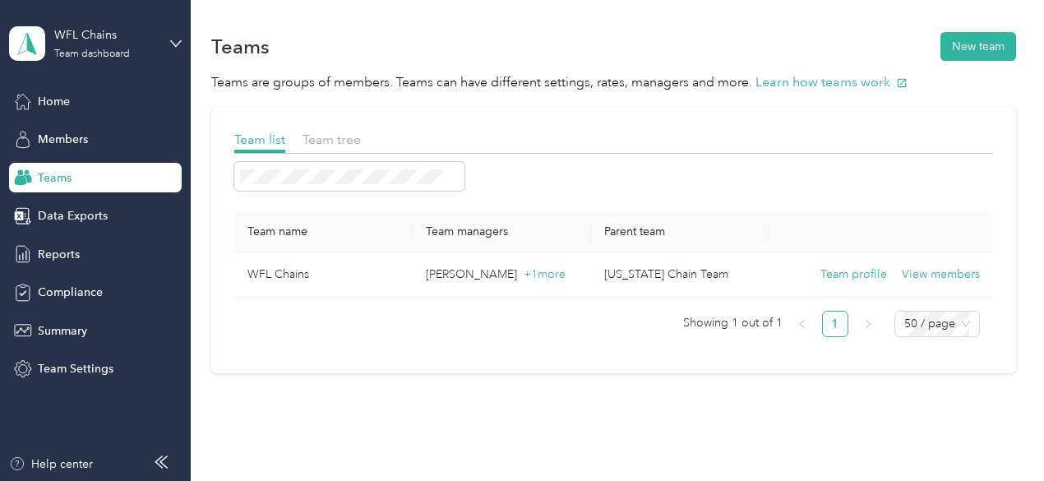
scroll to position [45, 0]
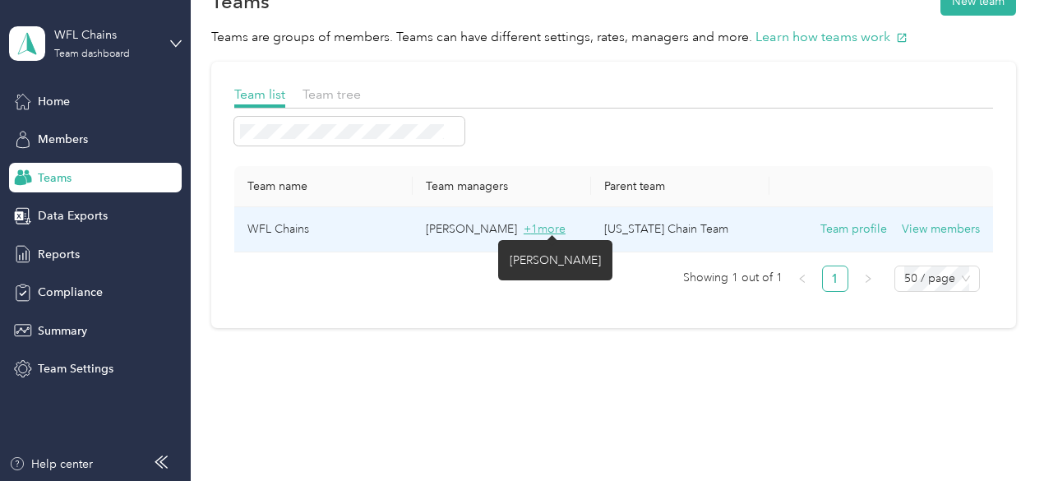
click at [549, 224] on span "+ 1 more" at bounding box center [545, 229] width 42 height 14
click at [540, 225] on span "+ 1 more" at bounding box center [545, 229] width 42 height 14
click at [542, 256] on div "[PERSON_NAME]" at bounding box center [555, 260] width 91 height 17
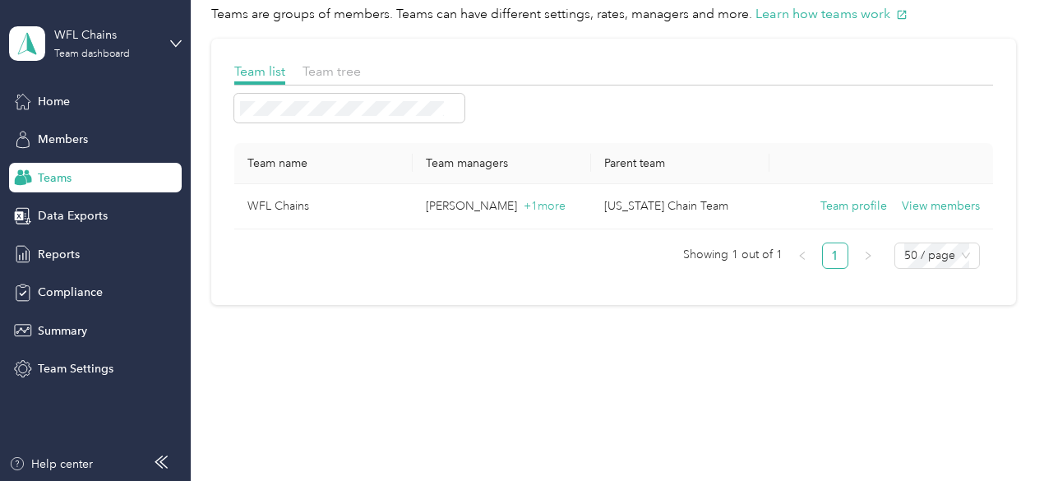
scroll to position [0, 0]
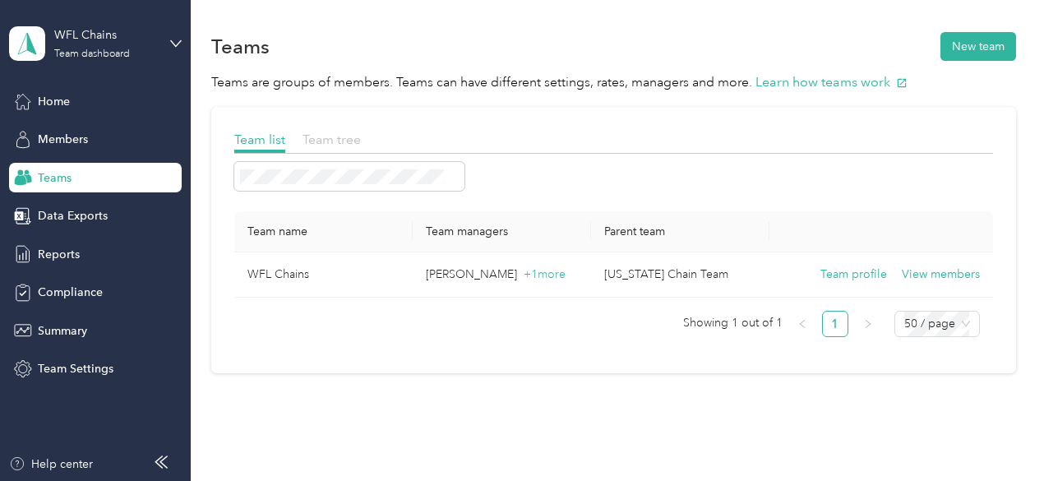
click at [331, 135] on span "Team tree" at bounding box center [332, 140] width 58 height 16
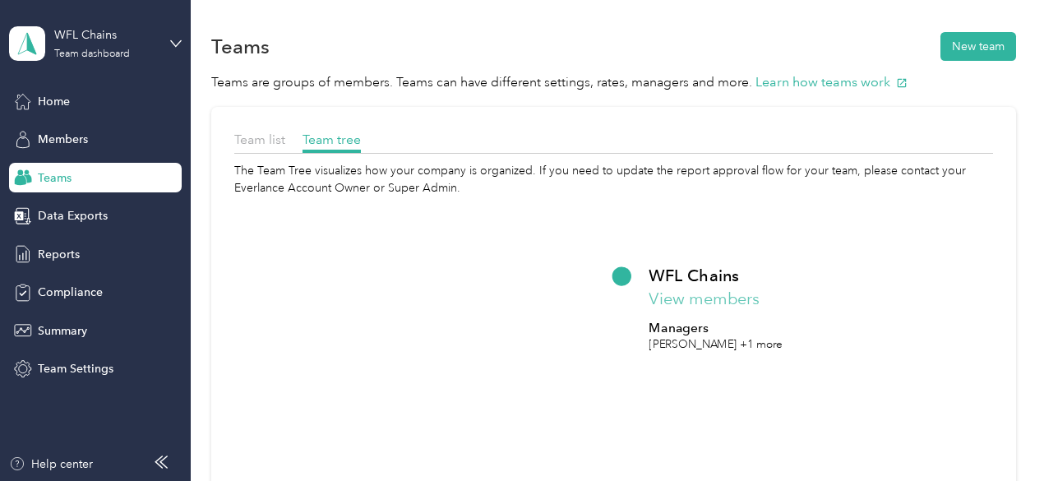
click at [716, 294] on button "View members" at bounding box center [704, 299] width 110 height 25
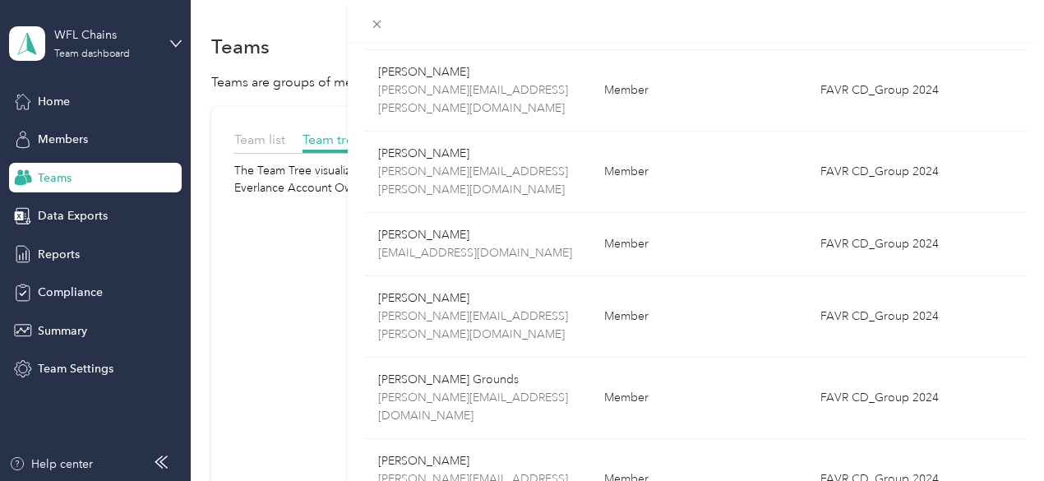
scroll to position [367, 0]
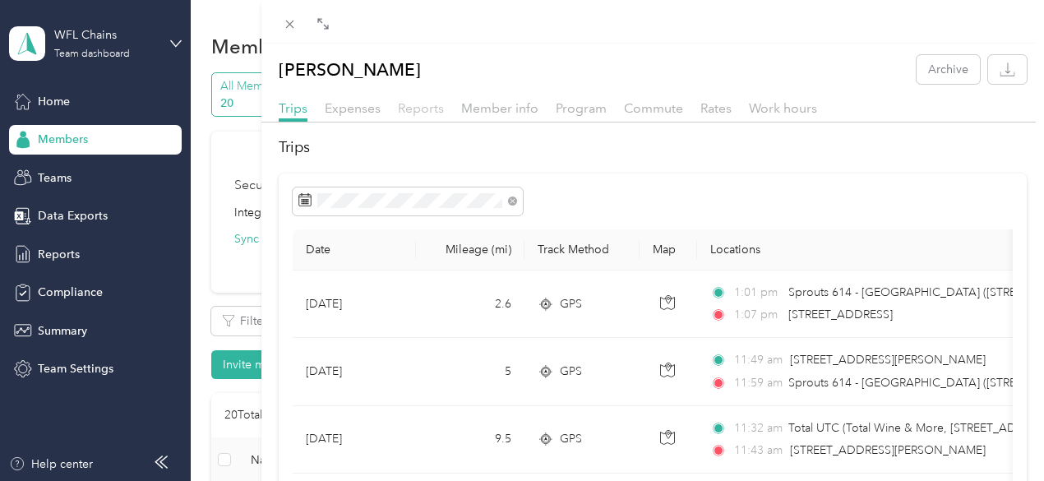
click at [444, 109] on span "Reports" at bounding box center [421, 108] width 46 height 16
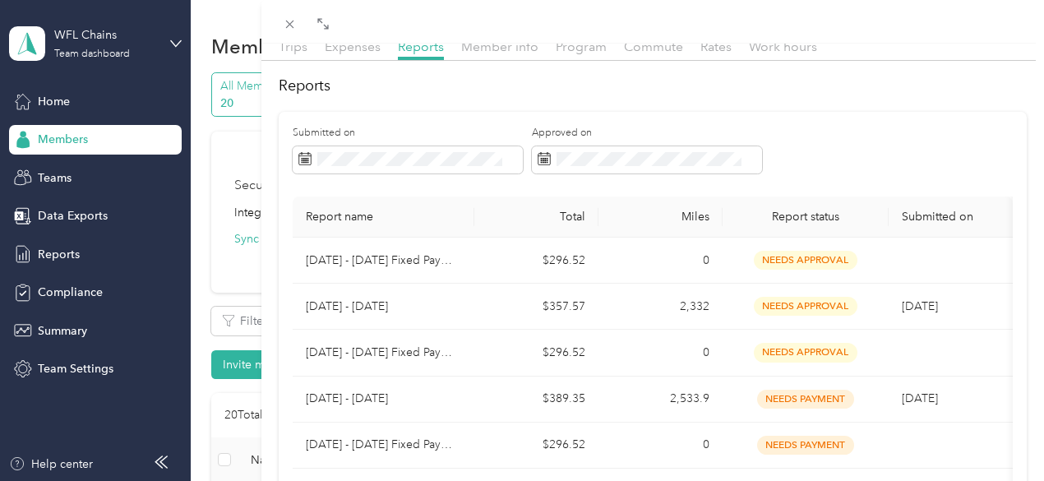
scroll to position [62, 0]
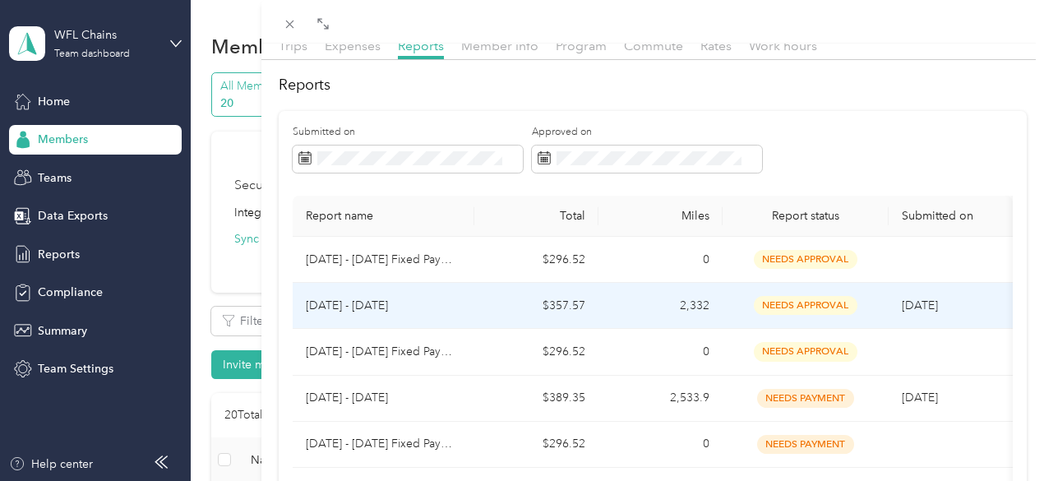
click at [461, 315] on p "[DATE] - [DATE]" at bounding box center [383, 306] width 155 height 18
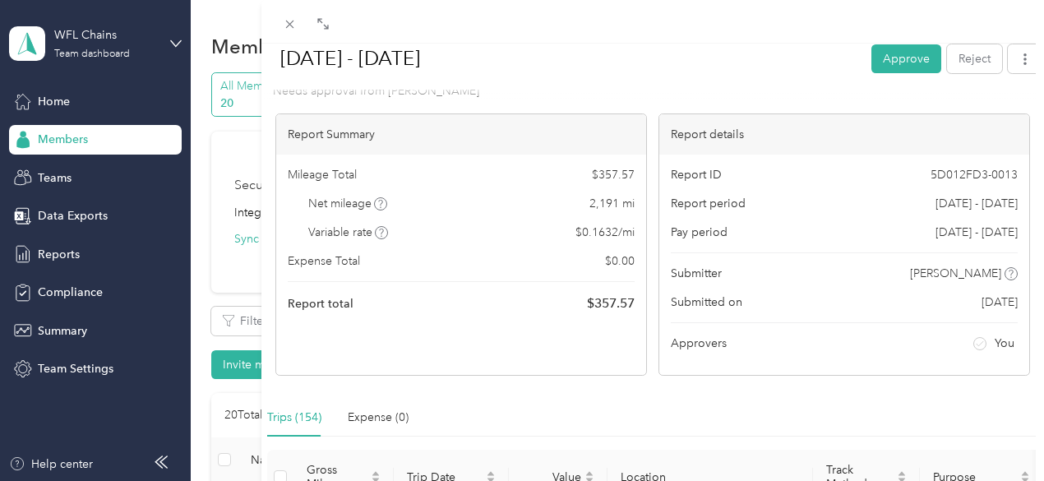
scroll to position [0, 0]
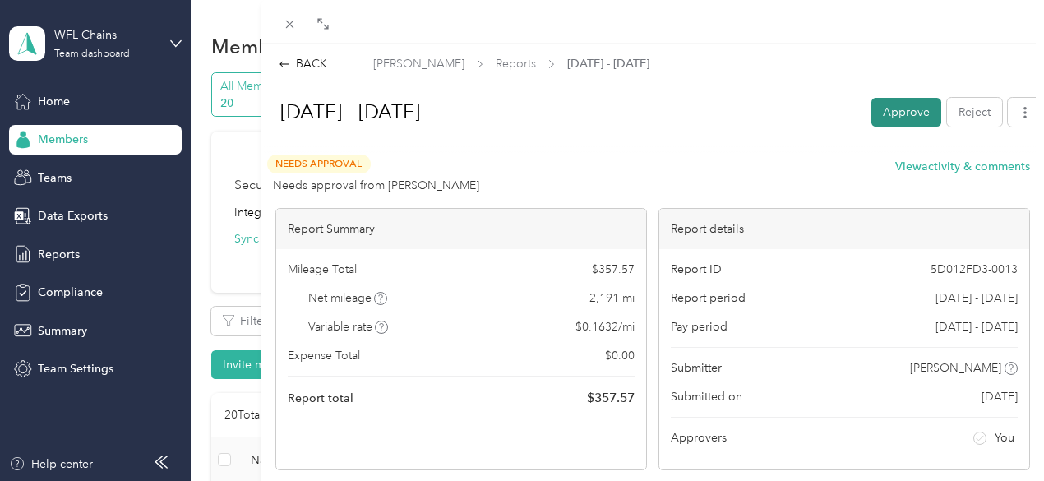
click at [882, 110] on button "Approve" at bounding box center [907, 112] width 70 height 29
